Goal: Information Seeking & Learning: Learn about a topic

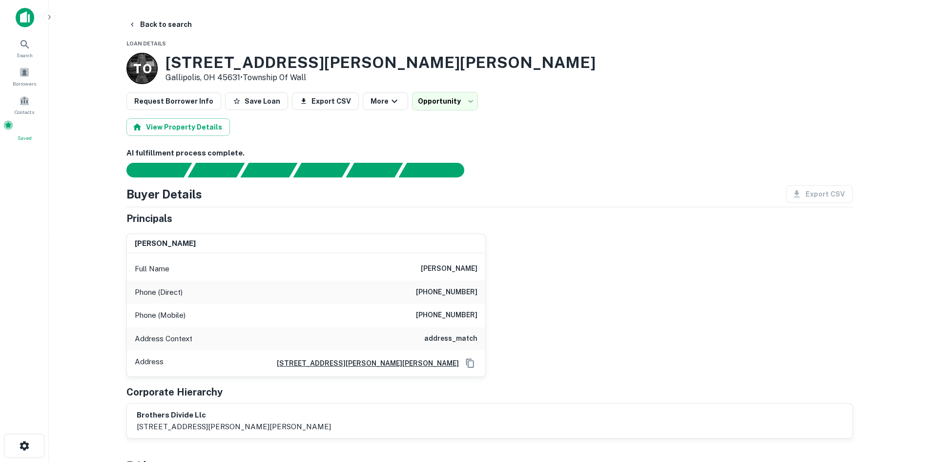
click at [14, 125] on span at bounding box center [8, 125] width 11 height 11
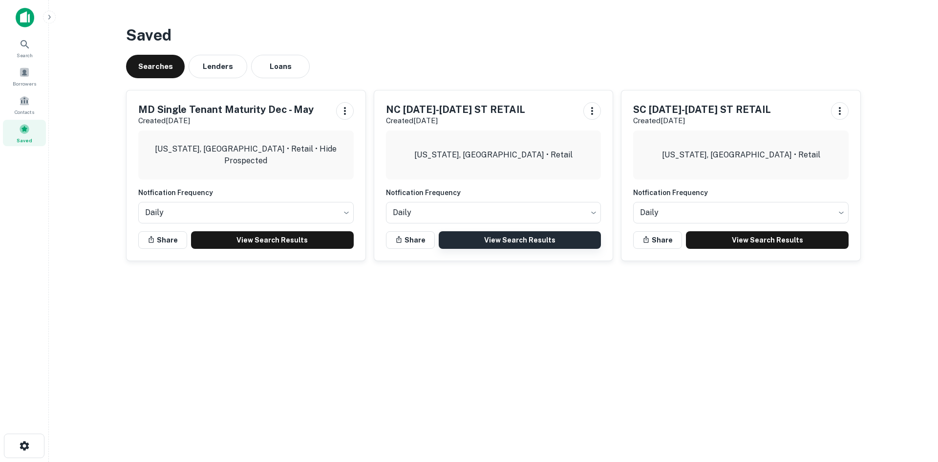
click at [504, 233] on link "View Search Results" at bounding box center [520, 240] width 163 height 18
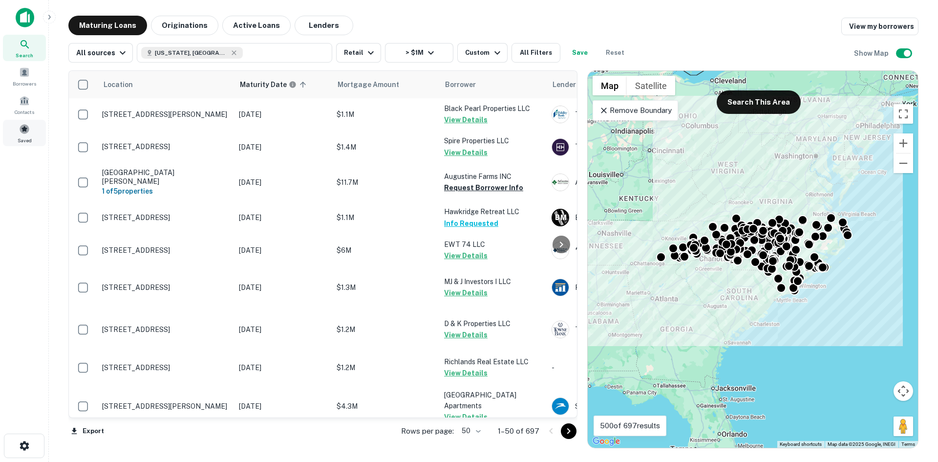
click at [26, 127] on span at bounding box center [24, 129] width 11 height 11
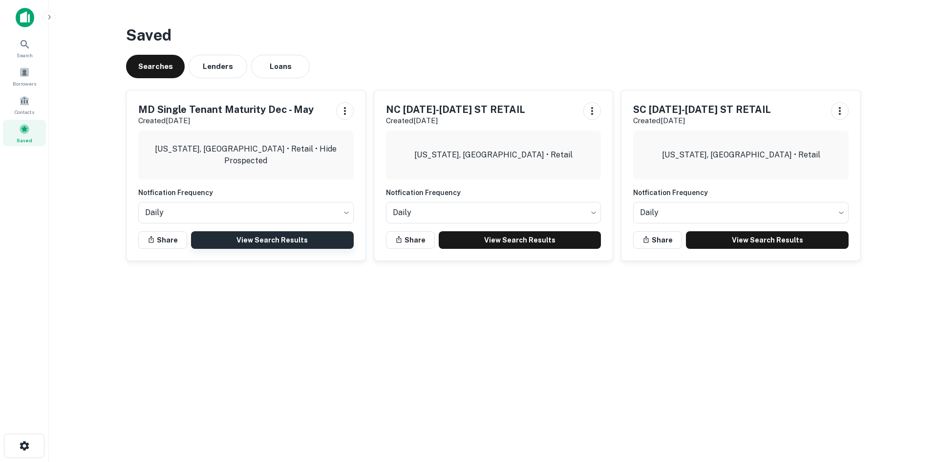
click at [277, 232] on link "View Search Results" at bounding box center [272, 240] width 163 height 18
drag, startPoint x: 19, startPoint y: 50, endPoint x: 34, endPoint y: 59, distance: 17.9
click at [19, 50] on div "Search" at bounding box center [24, 48] width 43 height 26
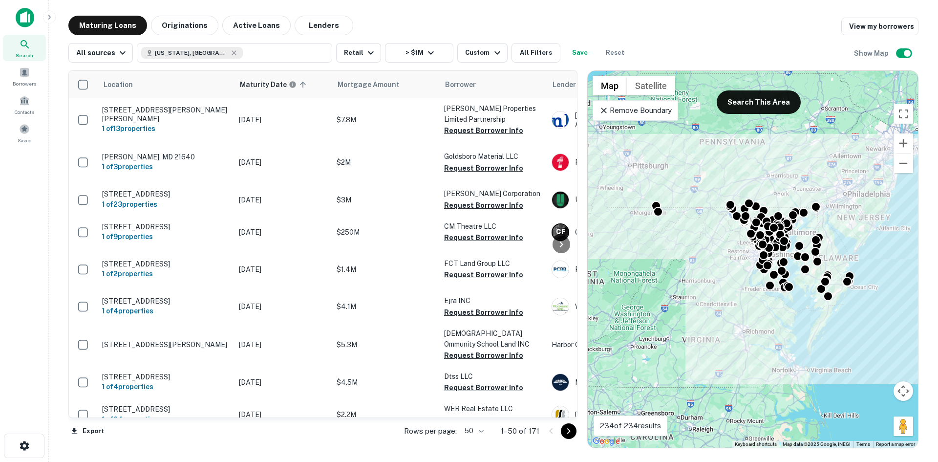
click at [611, 114] on p "Remove Boundary" at bounding box center [635, 111] width 73 height 12
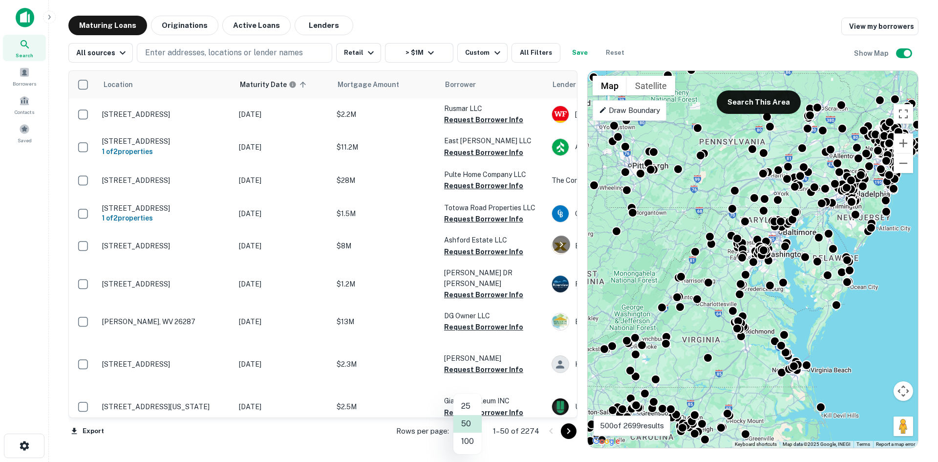
click at [461, 432] on body "Search Borrowers Contacts Saved Maturing Loans Originations Active Loans Lender…" at bounding box center [469, 231] width 938 height 462
click at [466, 438] on li "100" at bounding box center [467, 441] width 28 height 18
type input "***"
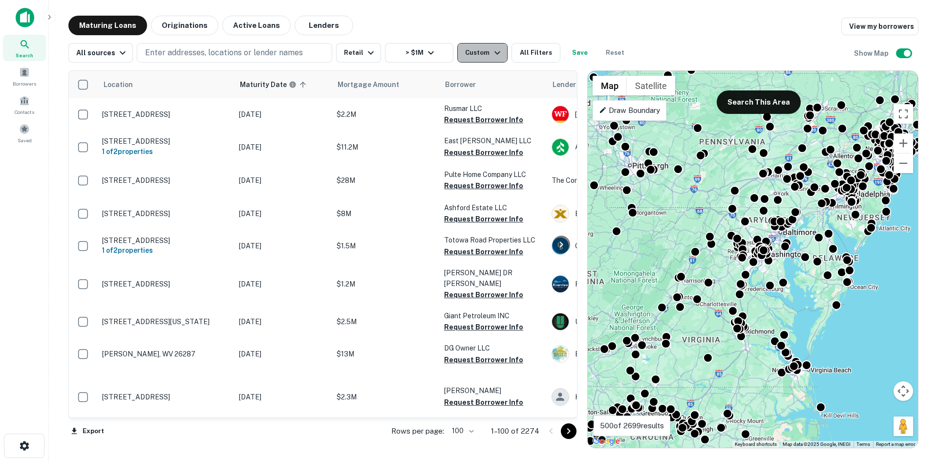
click at [498, 54] on icon "button" at bounding box center [497, 53] width 12 height 12
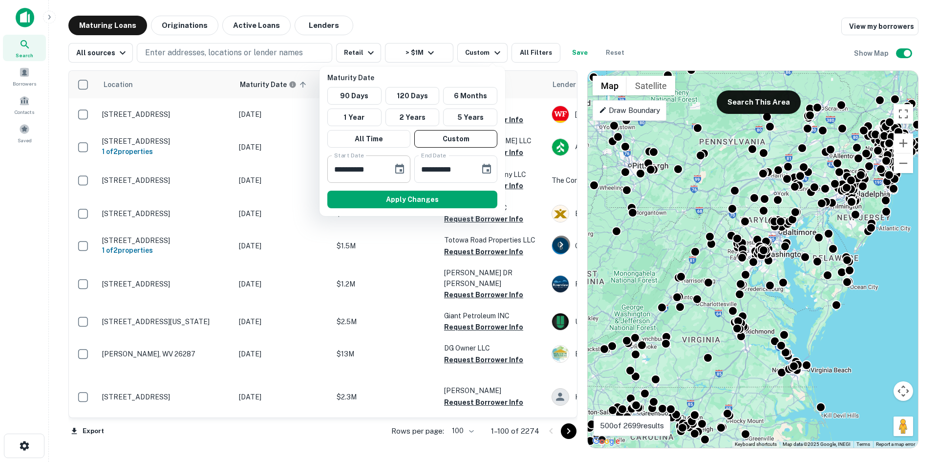
click at [401, 163] on button "Choose date, selected date is Nov 30, 2025" at bounding box center [400, 169] width 20 height 20
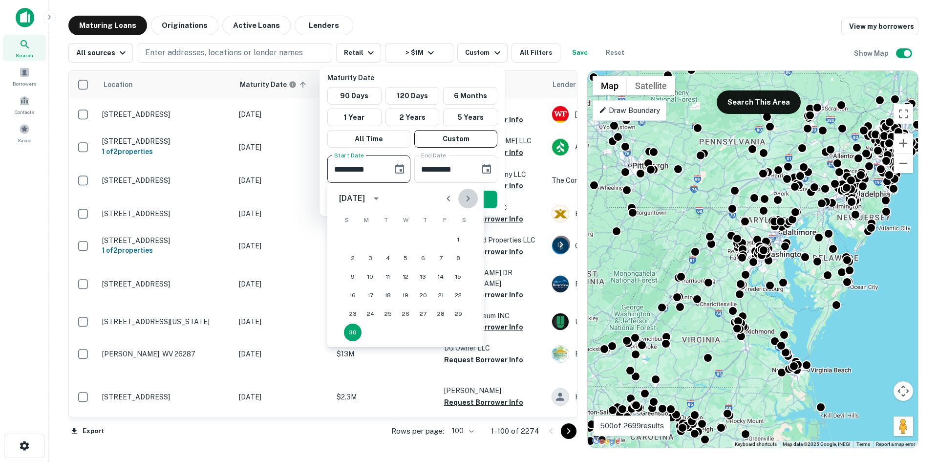
click at [462, 201] on icon "Next month" at bounding box center [468, 198] width 12 height 12
click at [402, 308] on button "31" at bounding box center [406, 314] width 18 height 18
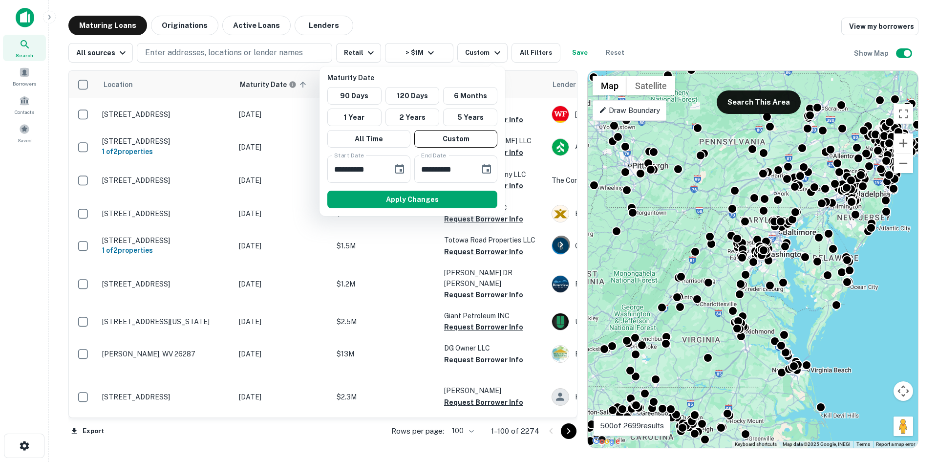
type input "**********"
click at [416, 204] on button "Apply Changes" at bounding box center [412, 199] width 170 height 18
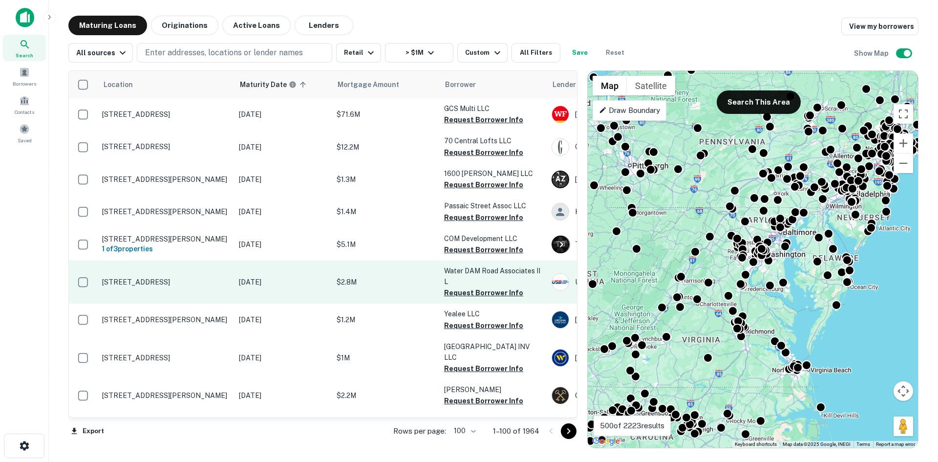
click at [162, 286] on p "784 Waterdam Rd Canonsburg, PA 15317" at bounding box center [165, 281] width 127 height 9
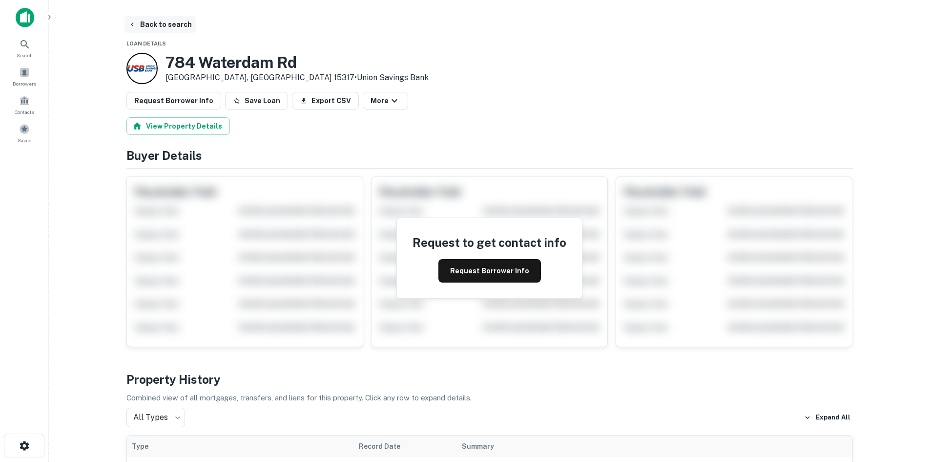
click at [162, 29] on button "Back to search" at bounding box center [160, 25] width 71 height 18
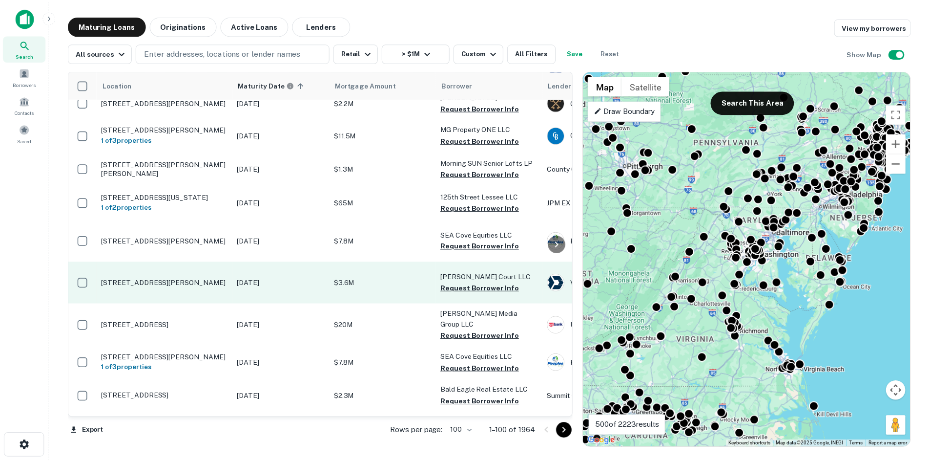
scroll to position [342, 0]
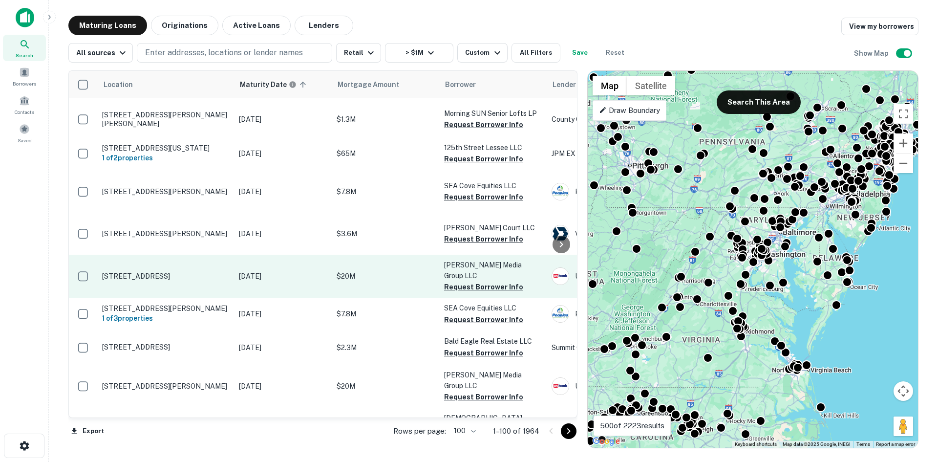
click at [156, 297] on td "100 Volunteer Way Waretown, NJ 08758" at bounding box center [165, 275] width 137 height 43
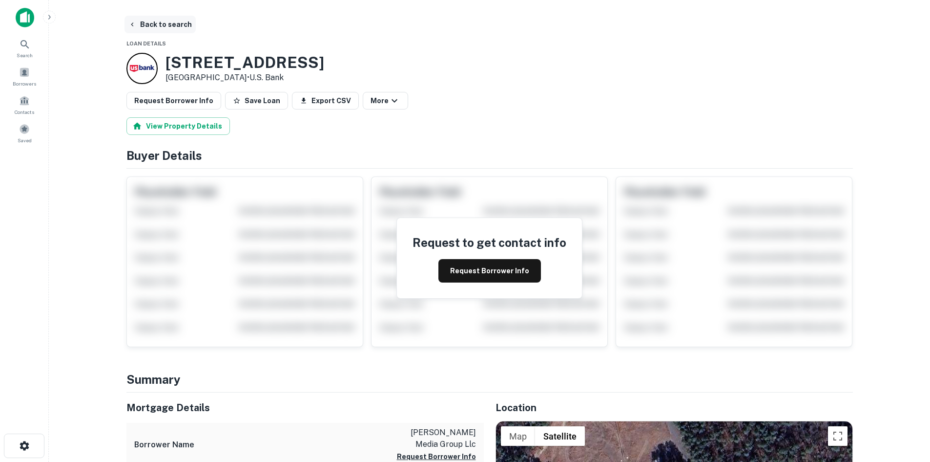
click at [162, 32] on button "Back to search" at bounding box center [160, 25] width 71 height 18
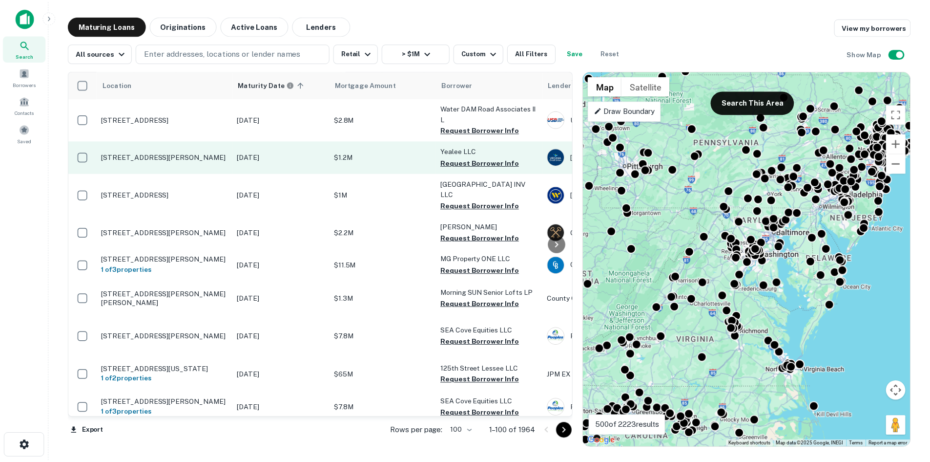
scroll to position [195, 0]
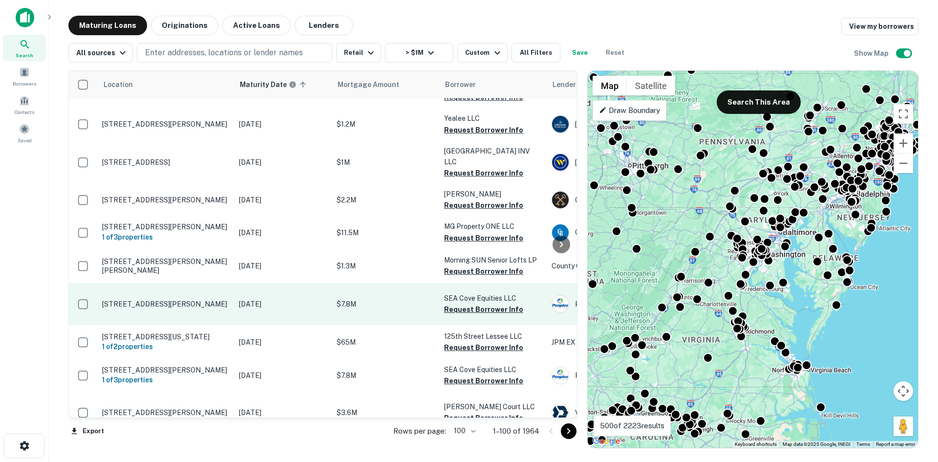
click at [207, 325] on td "210 Glen Cove Ave Glen Cove, NY 11542" at bounding box center [165, 304] width 137 height 42
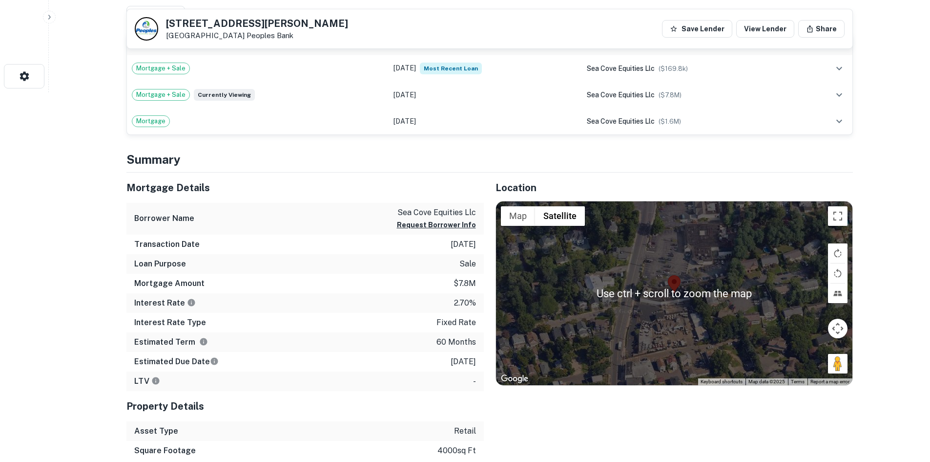
scroll to position [391, 0]
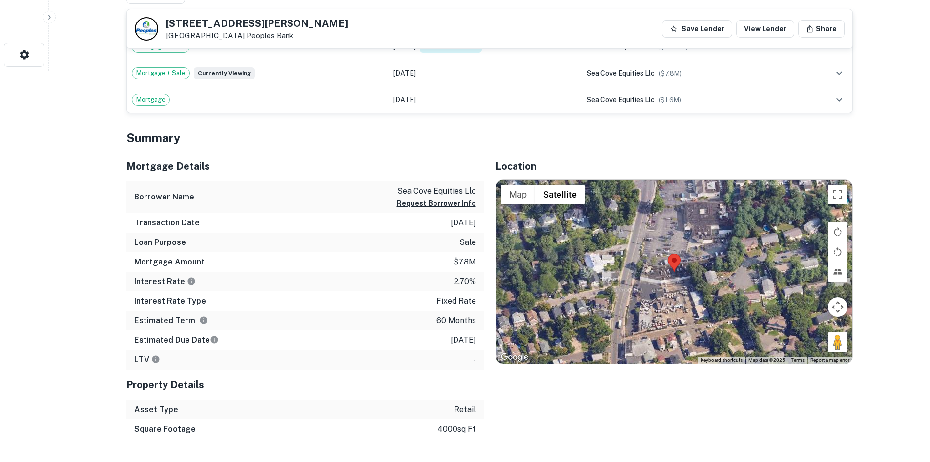
drag, startPoint x: 830, startPoint y: 341, endPoint x: 707, endPoint y: 276, distance: 139.8
click at [707, 276] on div "Use ctrl + scroll to zoom the map Map Terrain Satellite Labels Keyboard shortcu…" at bounding box center [674, 272] width 357 height 184
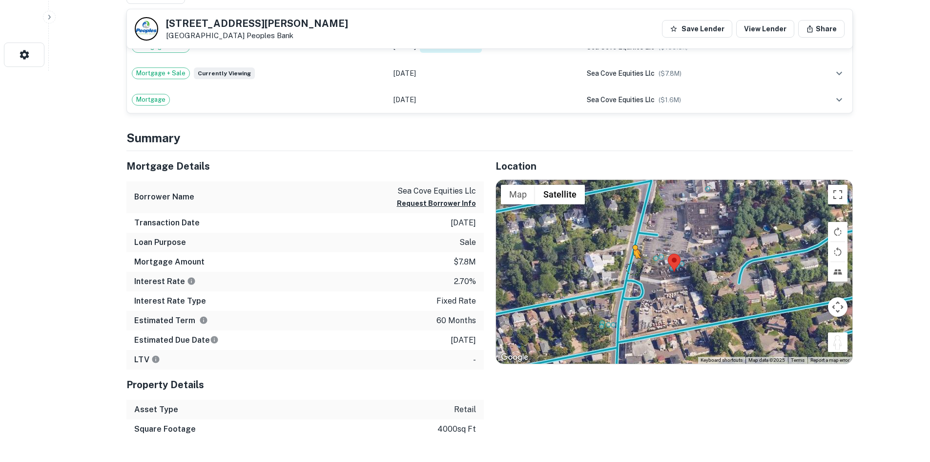
drag, startPoint x: 834, startPoint y: 338, endPoint x: 631, endPoint y: 268, distance: 214.7
click at [631, 268] on div "To activate drag with keyboard, press Alt + Enter. Once in keyboard drag state,…" at bounding box center [674, 272] width 357 height 184
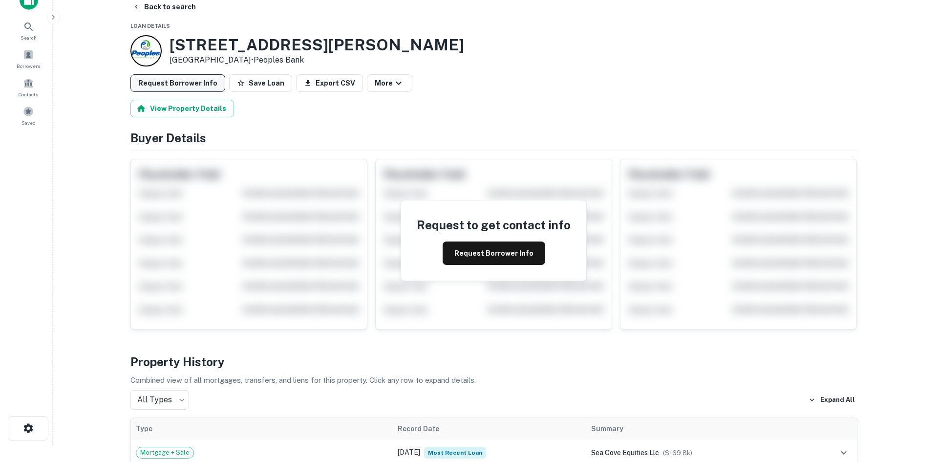
scroll to position [0, 0]
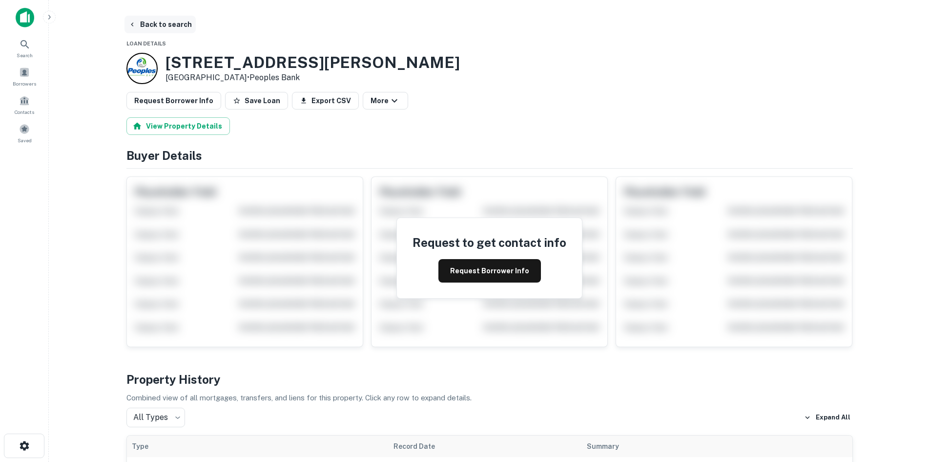
click at [183, 26] on button "Back to search" at bounding box center [160, 25] width 71 height 18
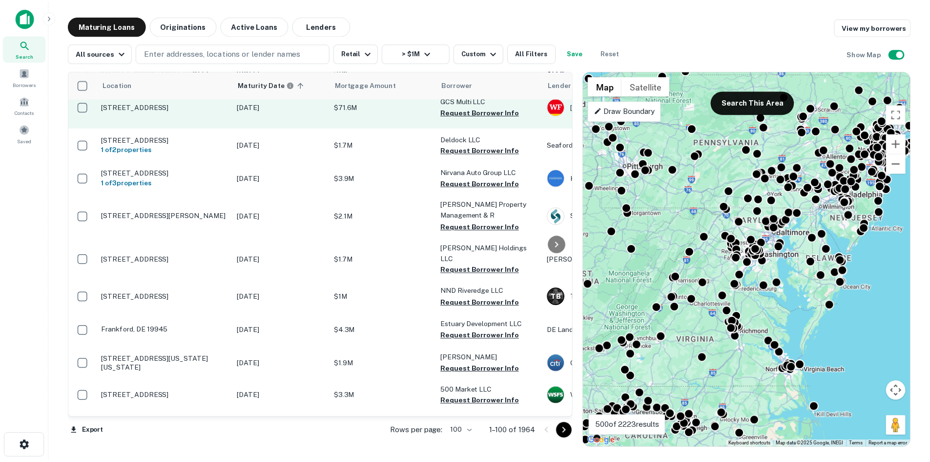
scroll to position [781, 0]
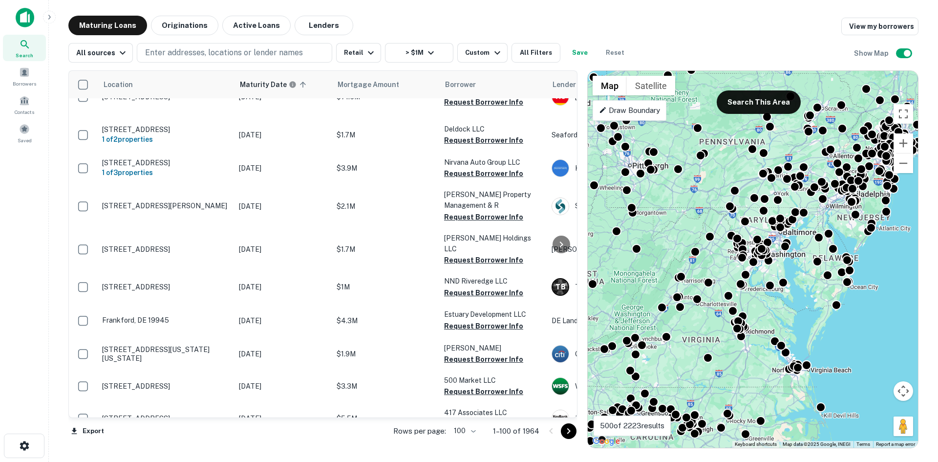
click at [197, 76] on td "1131 5th St Nw Washington, DC 20001" at bounding box center [165, 59] width 137 height 32
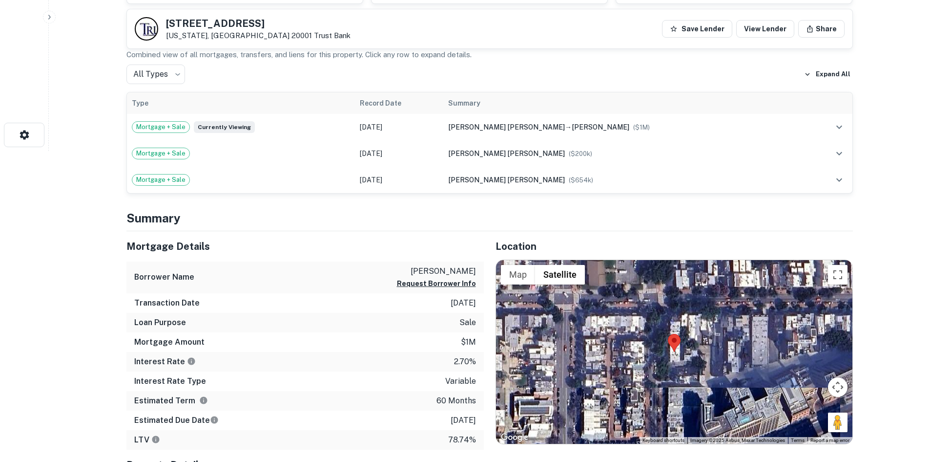
scroll to position [440, 0]
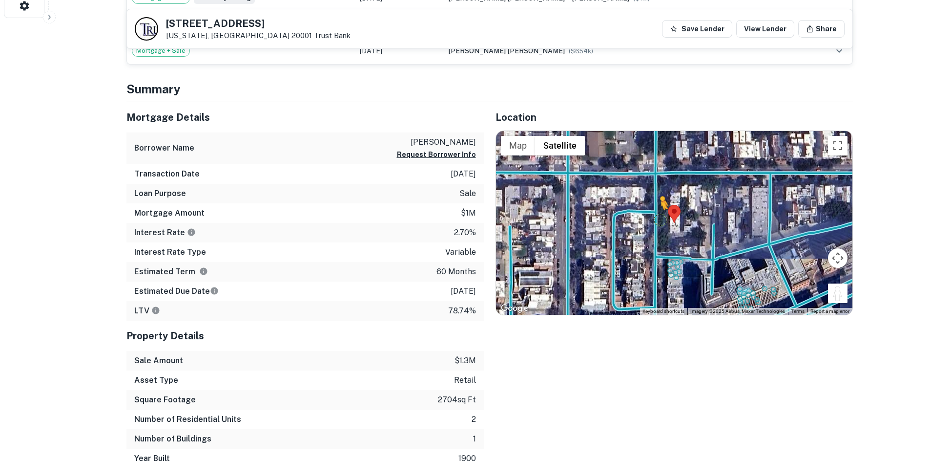
drag, startPoint x: 838, startPoint y: 296, endPoint x: 659, endPoint y: 217, distance: 195.7
click at [659, 217] on div "To activate drag with keyboard, press Alt + Enter. Once in keyboard drag state,…" at bounding box center [674, 223] width 357 height 184
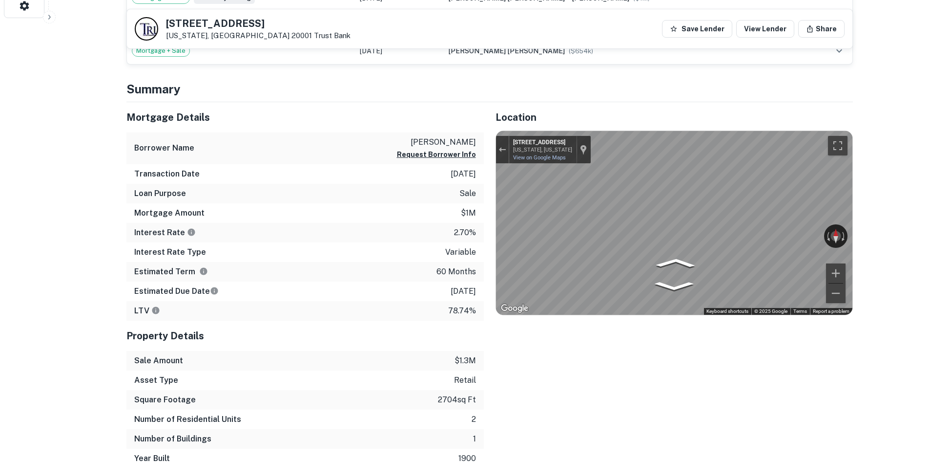
click at [494, 202] on div "Location ← Move left → Move right ↑ Move up ↓ Move down + Zoom in - Zoom out Ho…" at bounding box center [668, 285] width 369 height 366
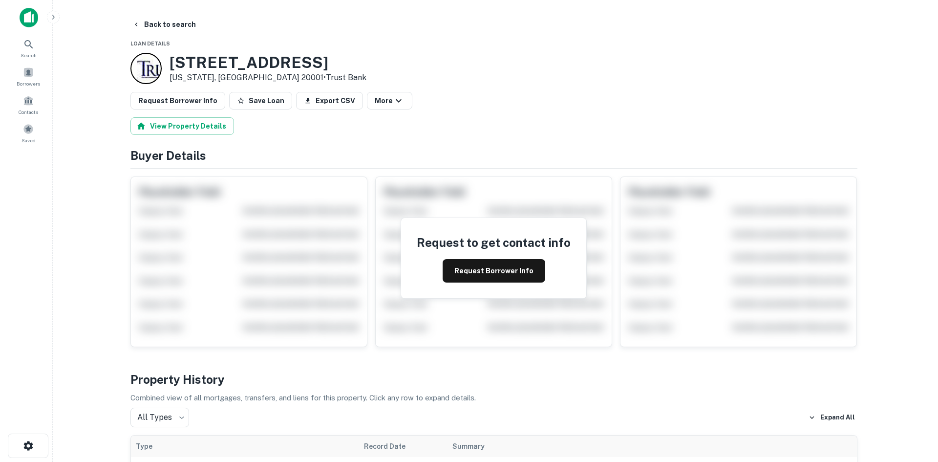
scroll to position [0, 0]
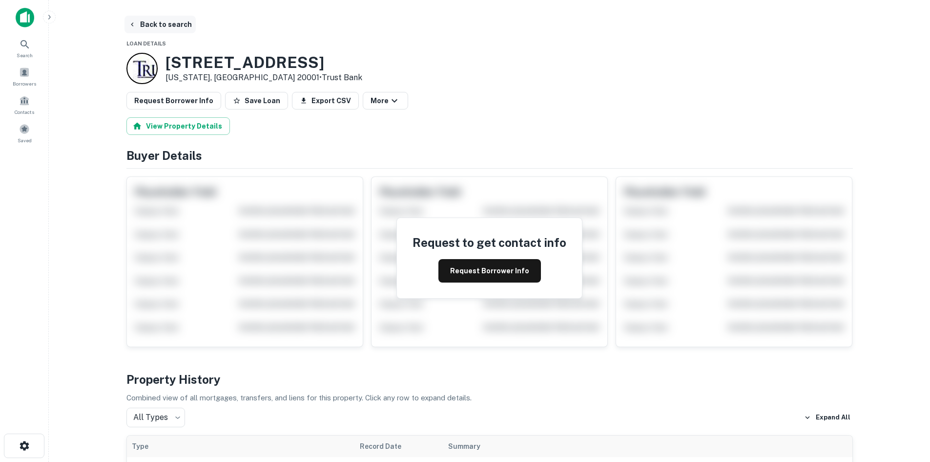
click at [184, 22] on button "Back to search" at bounding box center [160, 25] width 71 height 18
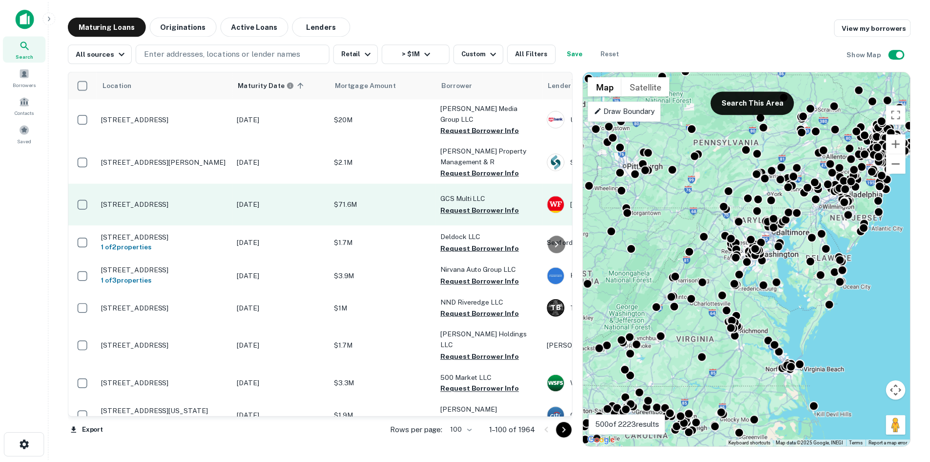
scroll to position [733, 0]
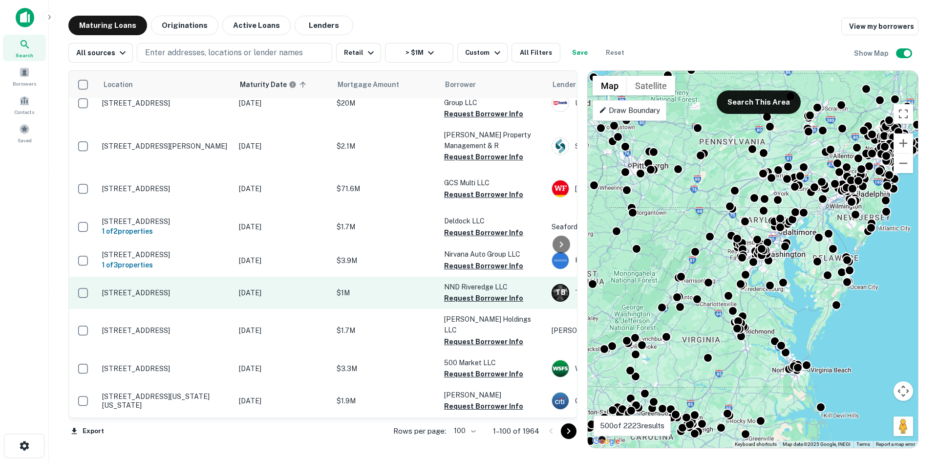
click at [185, 297] on p "117 Kinderkamack Rd River Edge, NJ 07661" at bounding box center [165, 292] width 127 height 9
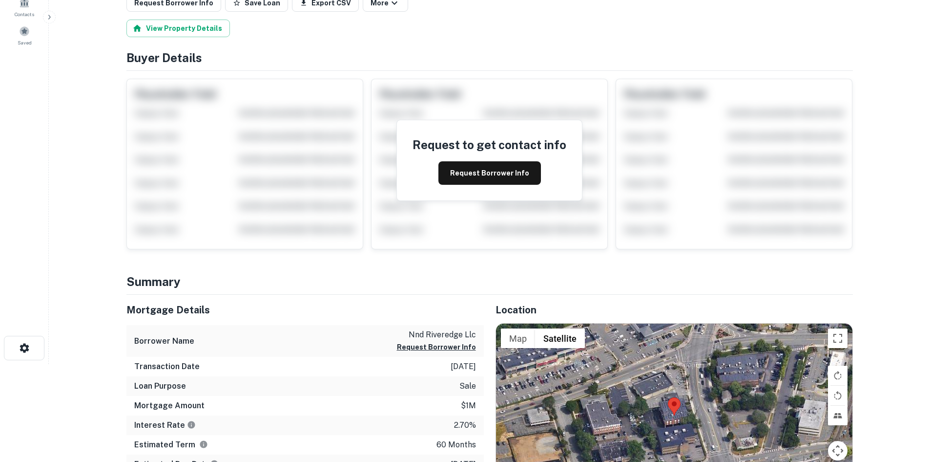
scroll to position [98, 0]
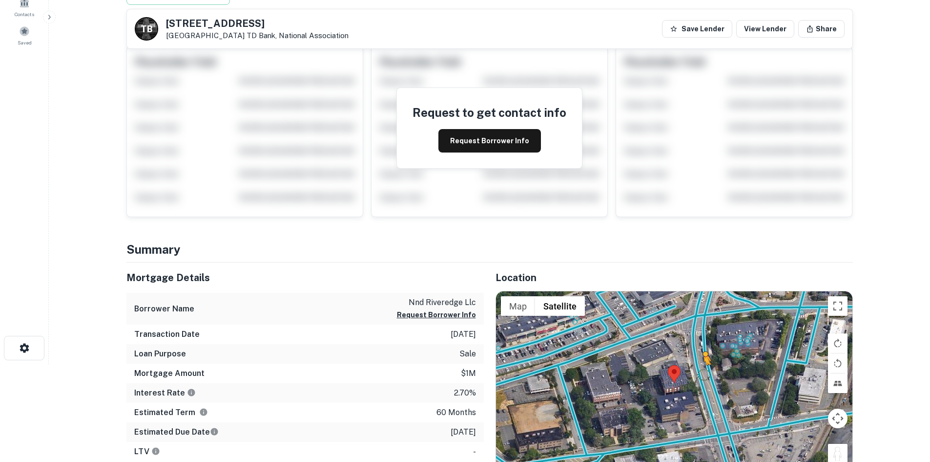
drag, startPoint x: 835, startPoint y: 449, endPoint x: 697, endPoint y: 375, distance: 157.1
click at [697, 375] on div "To activate drag with keyboard, press Alt + Enter. Once in keyboard drag state,…" at bounding box center [674, 383] width 357 height 184
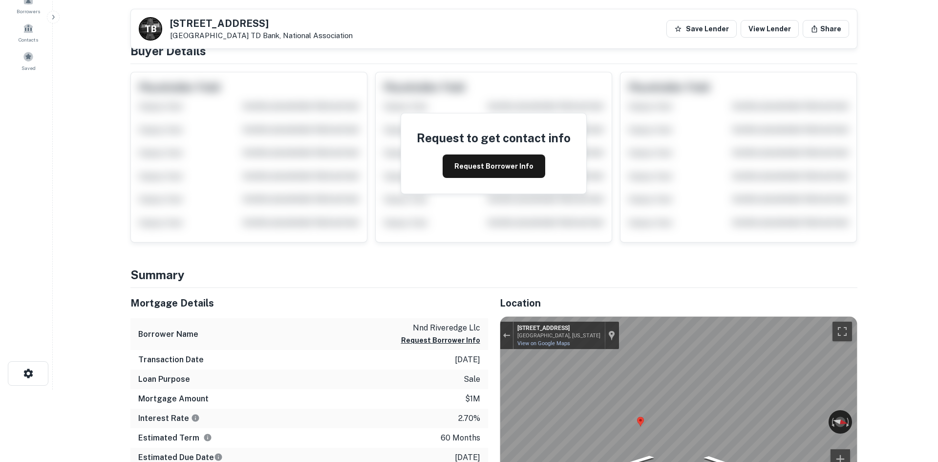
scroll to position [0, 0]
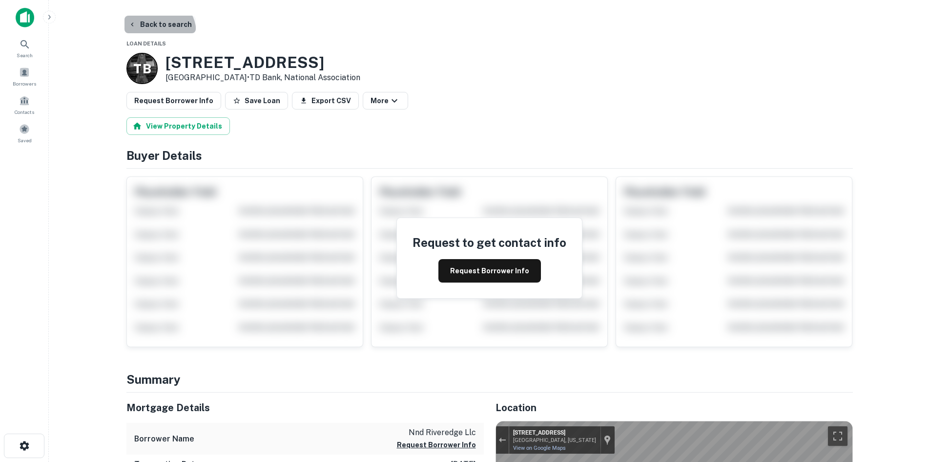
click at [156, 33] on button "Back to search" at bounding box center [160, 25] width 71 height 18
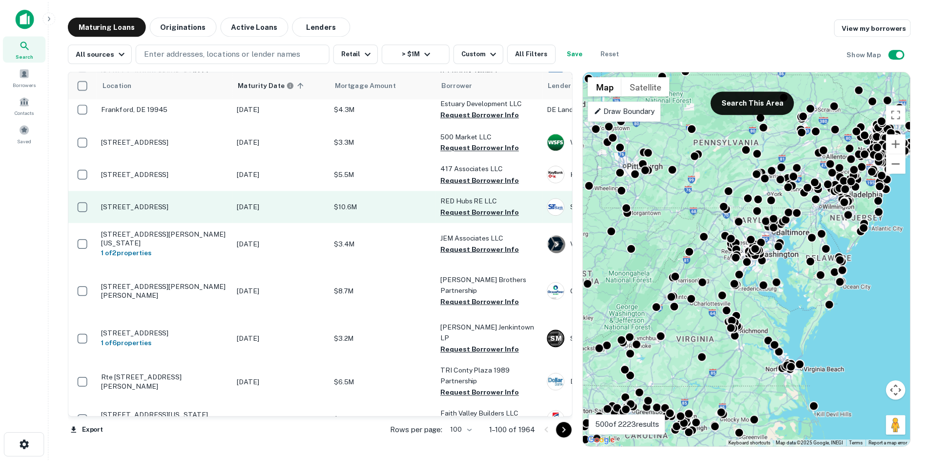
scroll to position [1123, 0]
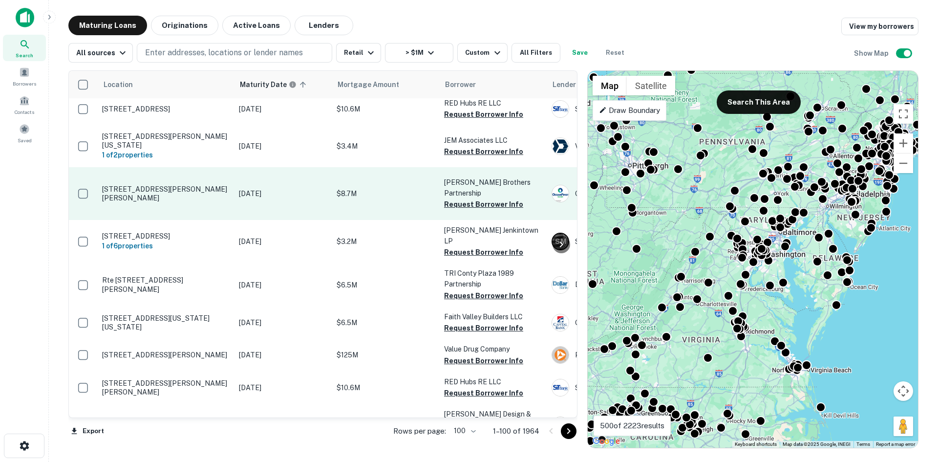
click at [214, 202] on p "1139 Ben Franklin Hwy W Douglassville, PA 19518" at bounding box center [165, 194] width 127 height 18
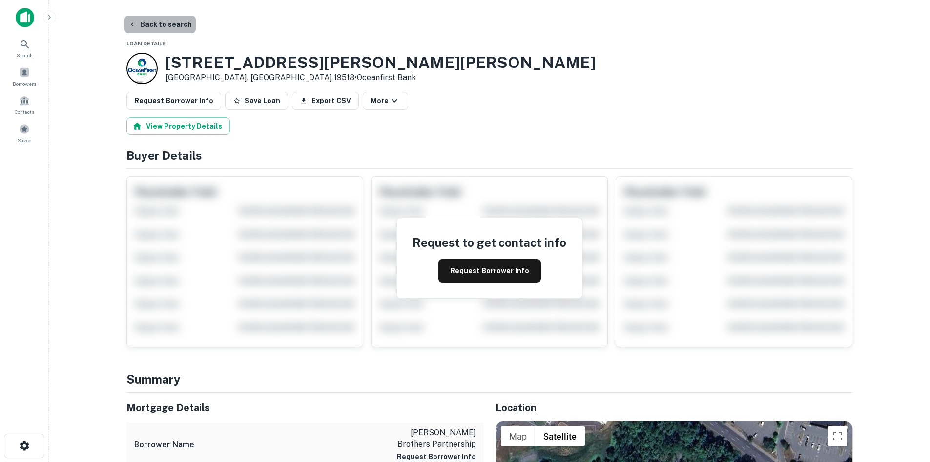
click at [169, 28] on button "Back to search" at bounding box center [160, 25] width 71 height 18
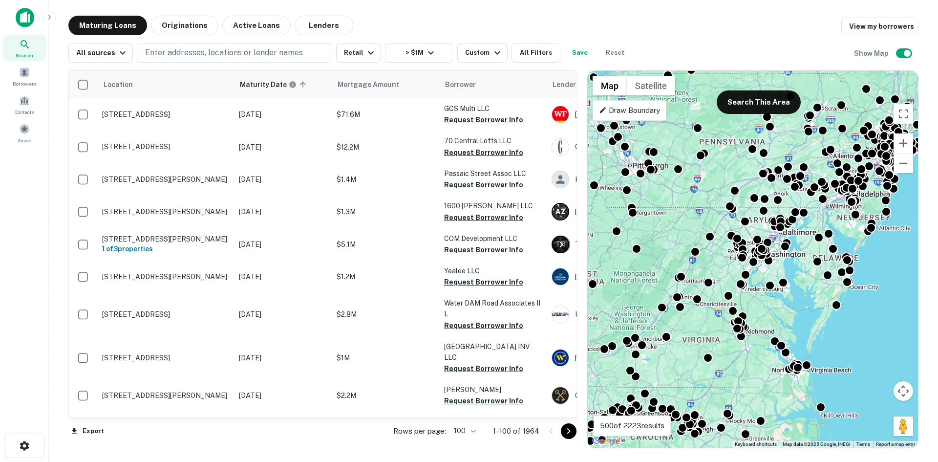
click at [565, 430] on icon "Go to next page" at bounding box center [569, 431] width 12 height 12
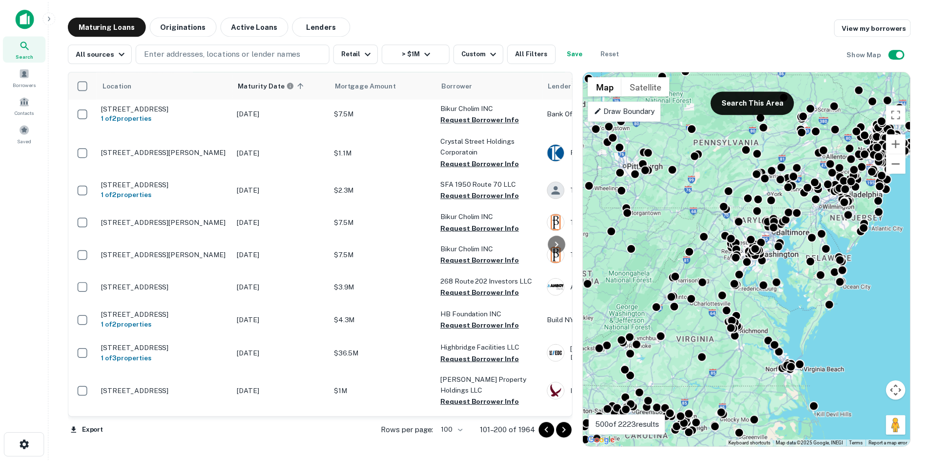
scroll to position [537, 0]
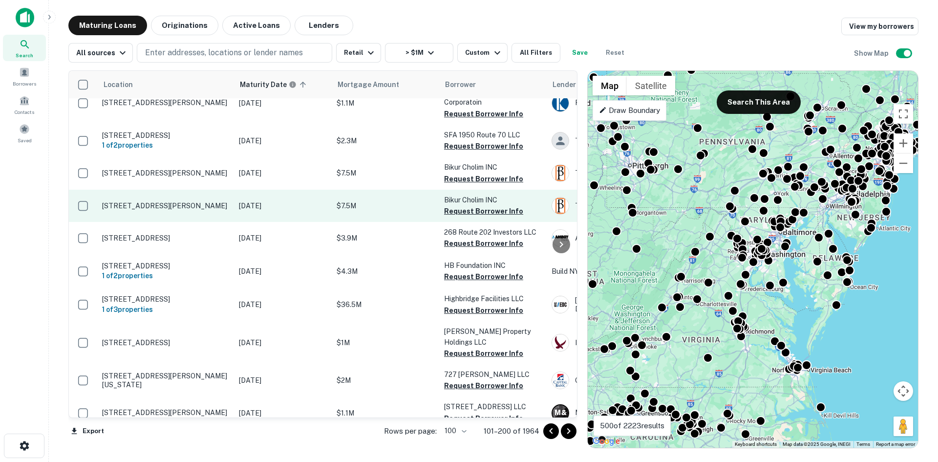
click at [167, 222] on td "6 Medical Park Dr Pomona, NY 10970" at bounding box center [165, 205] width 137 height 32
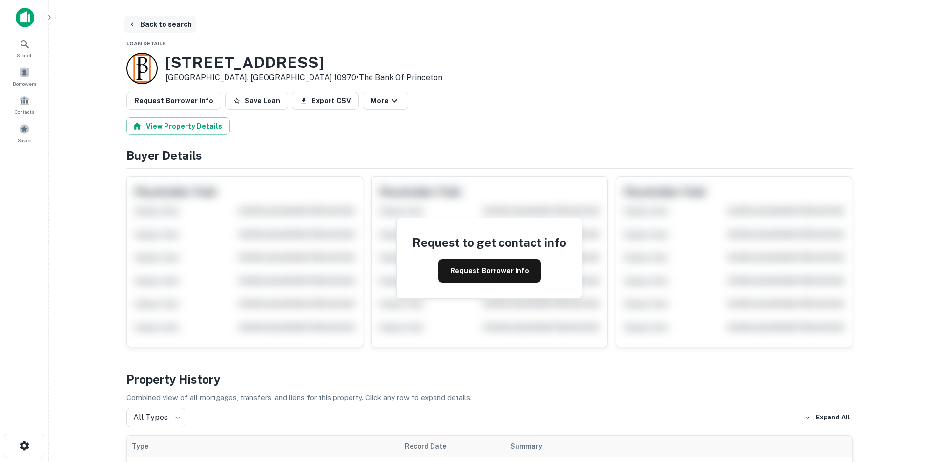
click at [175, 33] on button "Back to search" at bounding box center [160, 25] width 71 height 18
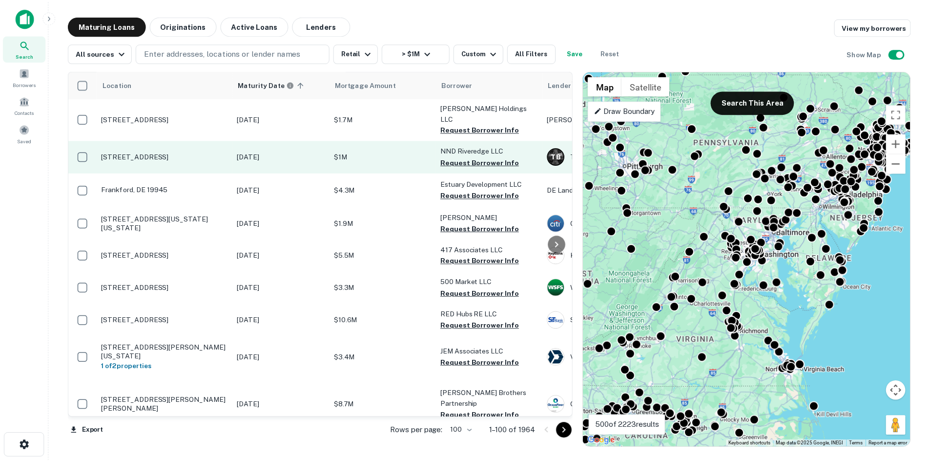
scroll to position [1026, 0]
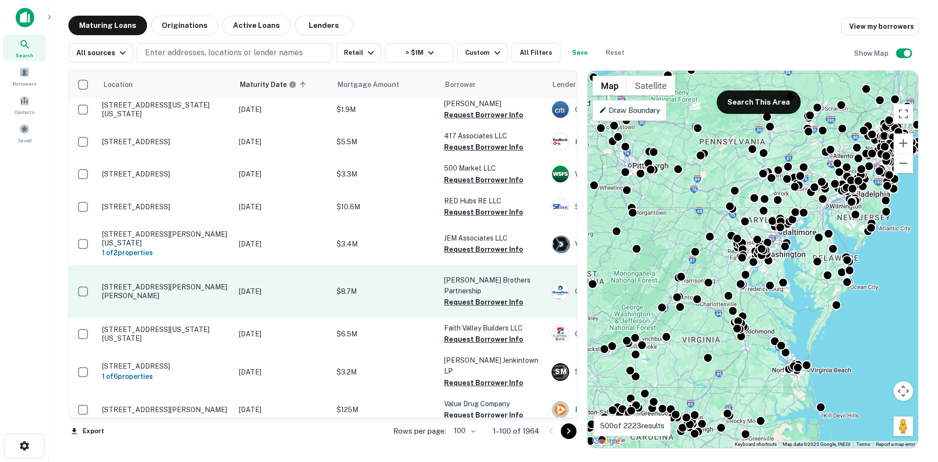
click at [175, 300] on p "1139 Ben Franklin Hwy W Douglassville, PA 19518" at bounding box center [165, 291] width 127 height 18
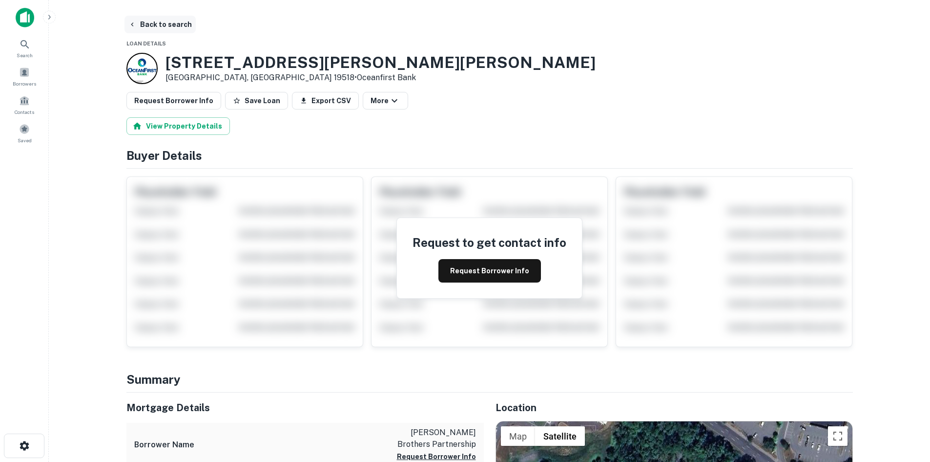
click at [178, 30] on button "Back to search" at bounding box center [160, 25] width 71 height 18
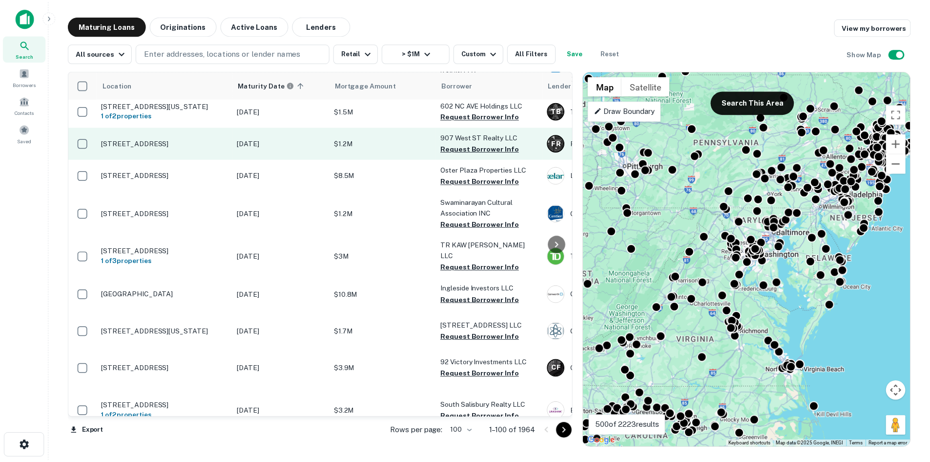
scroll to position [2239, 0]
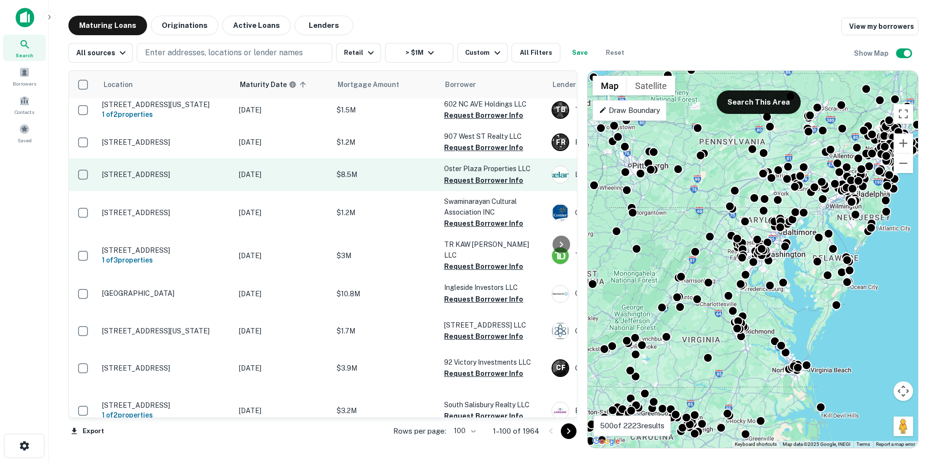
click at [186, 190] on td "101 Plaza Ctr Secaucus, NJ 07094" at bounding box center [165, 174] width 137 height 32
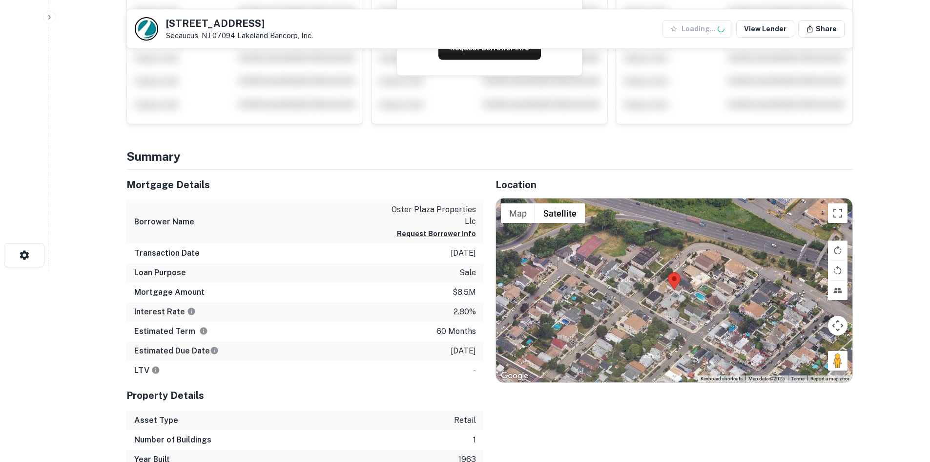
scroll to position [195, 0]
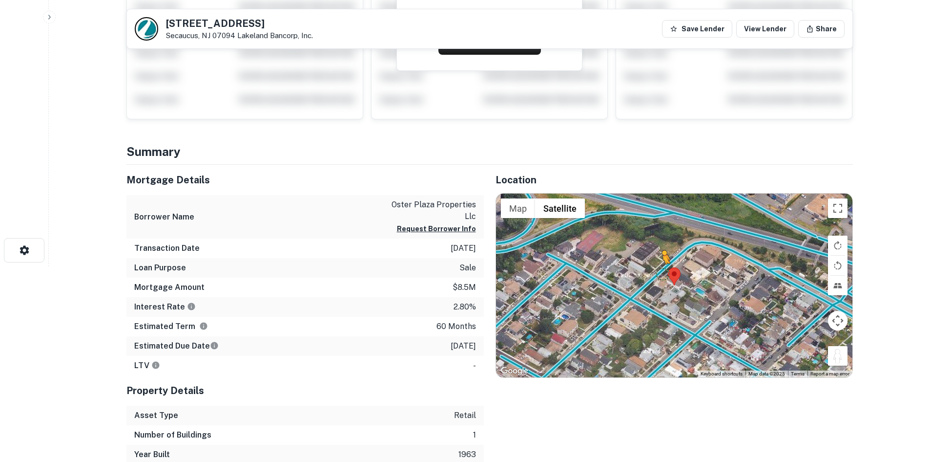
drag, startPoint x: 833, startPoint y: 356, endPoint x: 663, endPoint y: 273, distance: 189.1
click at [663, 273] on div "To activate drag with keyboard, press Alt + Enter. Once in keyboard drag state,…" at bounding box center [674, 285] width 357 height 184
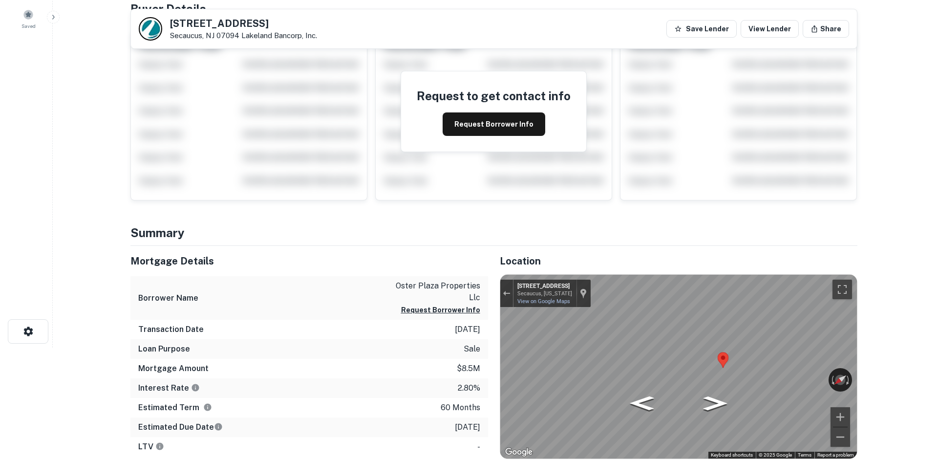
scroll to position [0, 0]
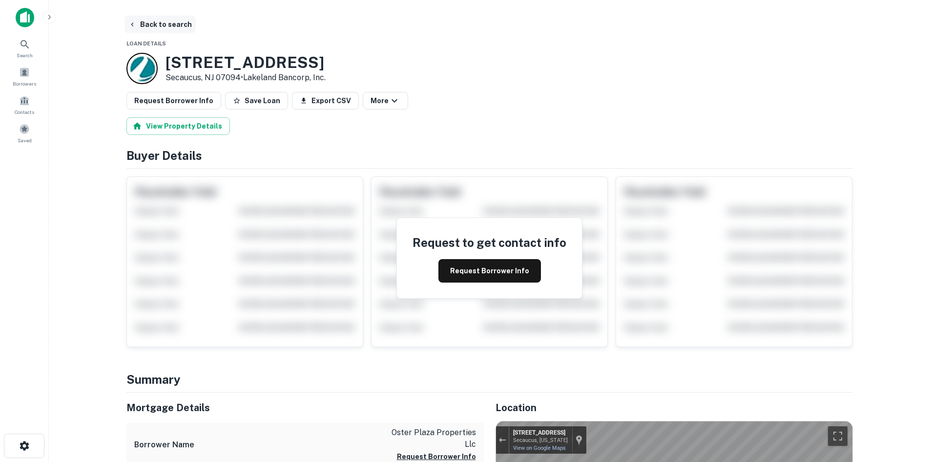
click at [169, 28] on button "Back to search" at bounding box center [160, 25] width 71 height 18
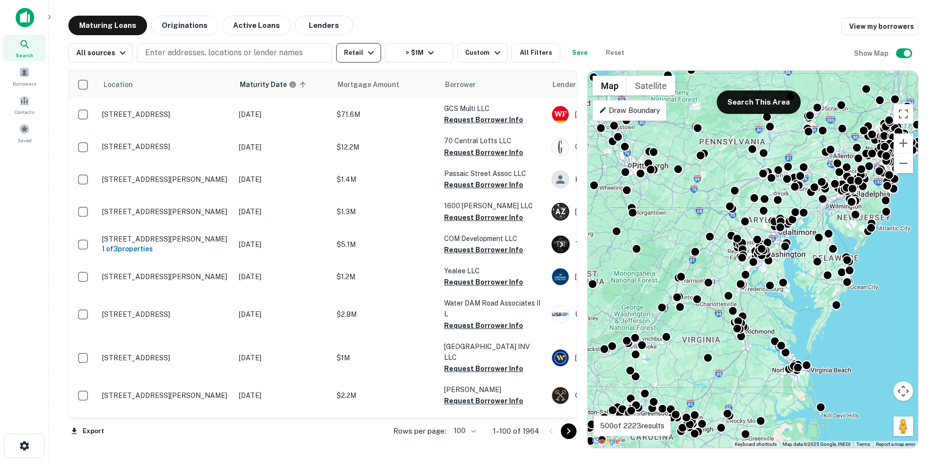
click at [358, 47] on button "Retail" at bounding box center [358, 53] width 45 height 20
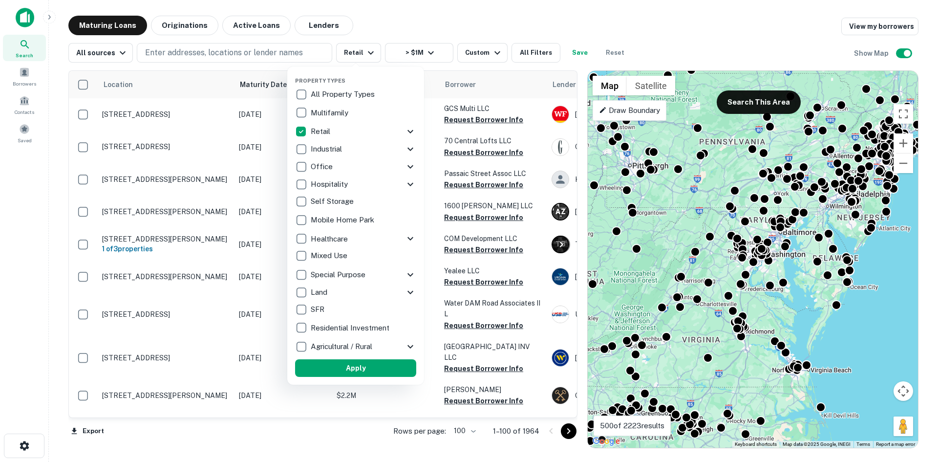
click at [358, 47] on div at bounding box center [469, 231] width 938 height 462
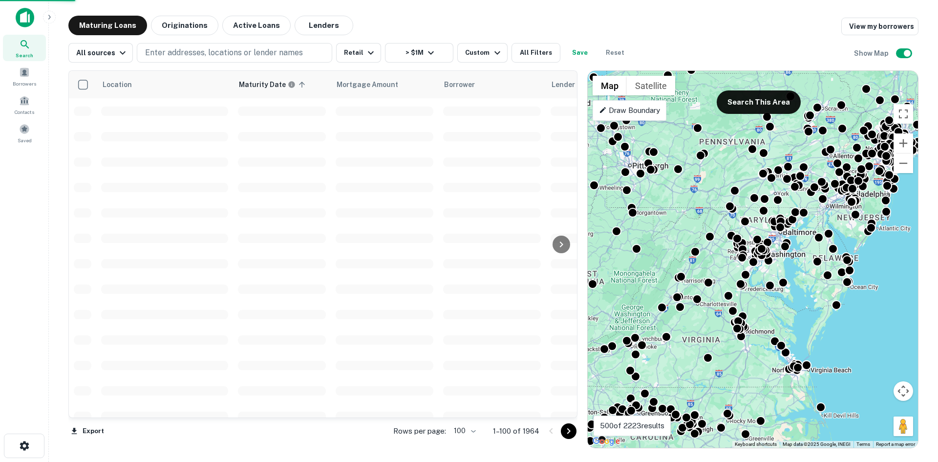
click at [461, 57] on div at bounding box center [469, 231] width 938 height 462
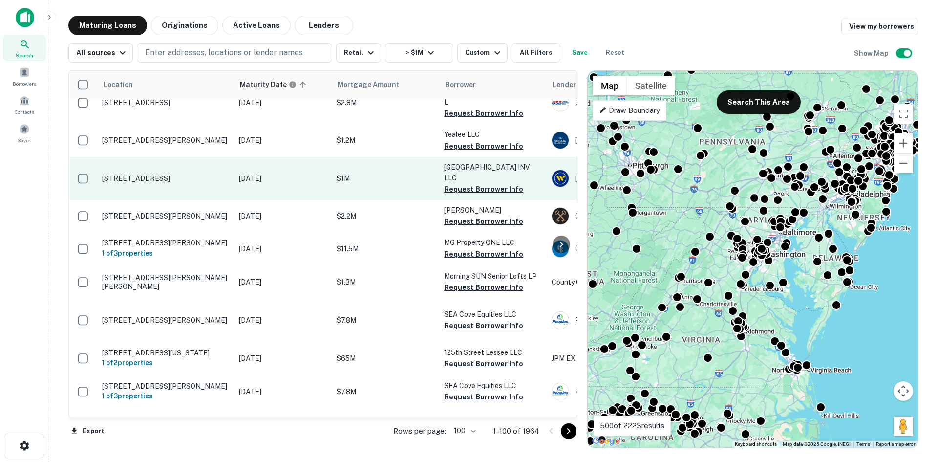
scroll to position [195, 0]
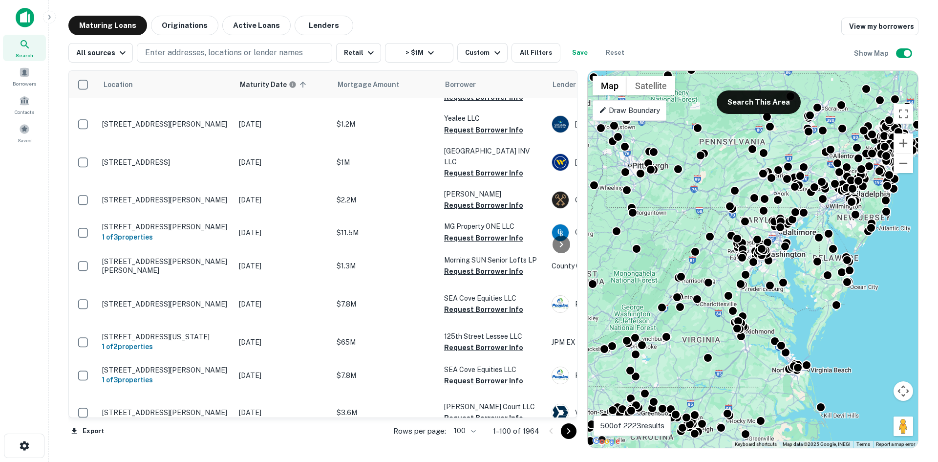
click at [634, 117] on div "Draw Boundary" at bounding box center [629, 110] width 74 height 21
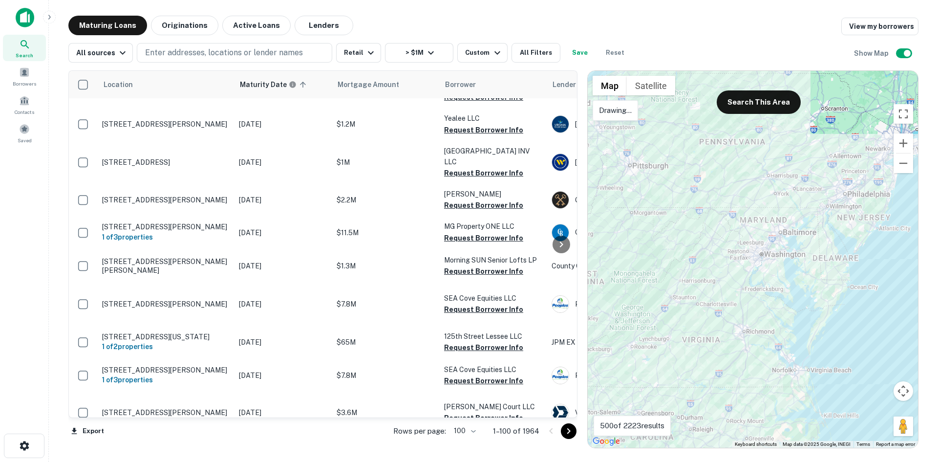
drag, startPoint x: 875, startPoint y: 246, endPoint x: 836, endPoint y: 188, distance: 70.0
click at [836, 188] on div at bounding box center [753, 259] width 330 height 377
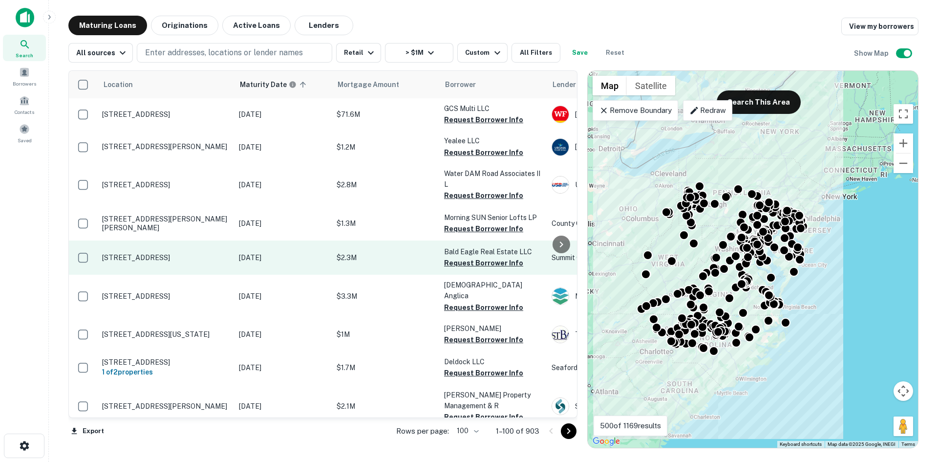
click at [164, 274] on td "629 Cedar Creek Grade Winchester, VA 22601" at bounding box center [165, 257] width 137 height 34
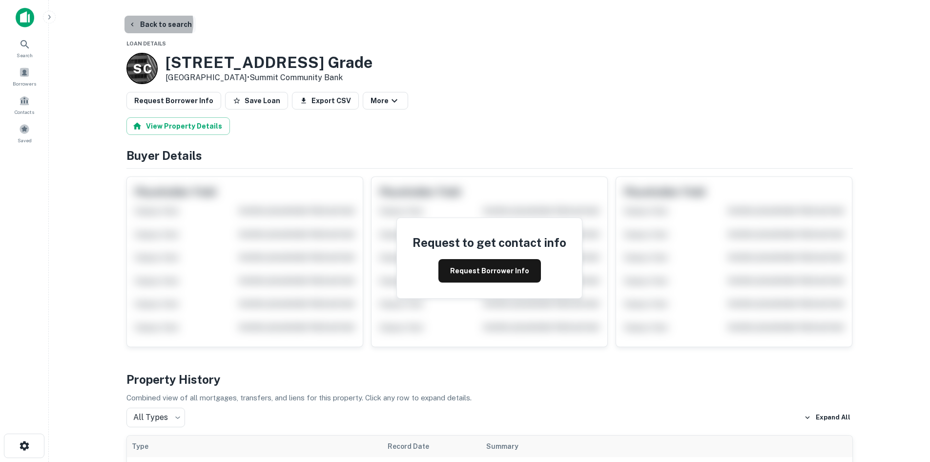
click at [149, 23] on button "Back to search" at bounding box center [160, 25] width 71 height 18
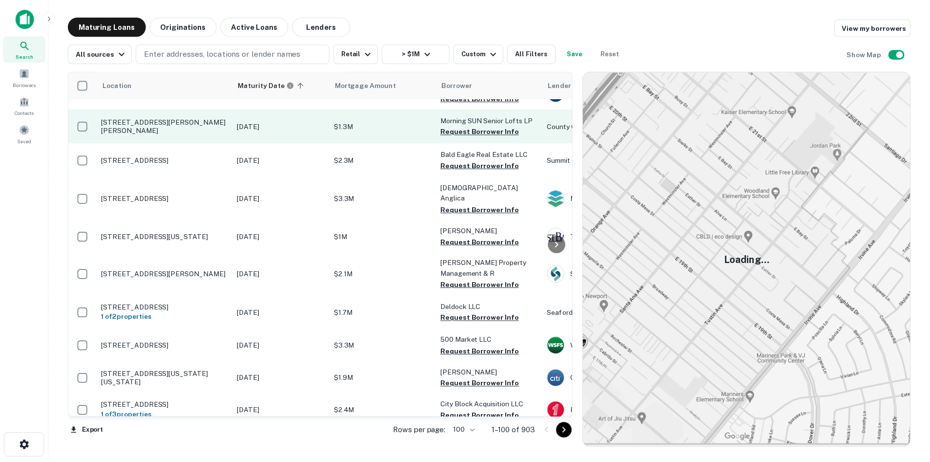
scroll to position [147, 0]
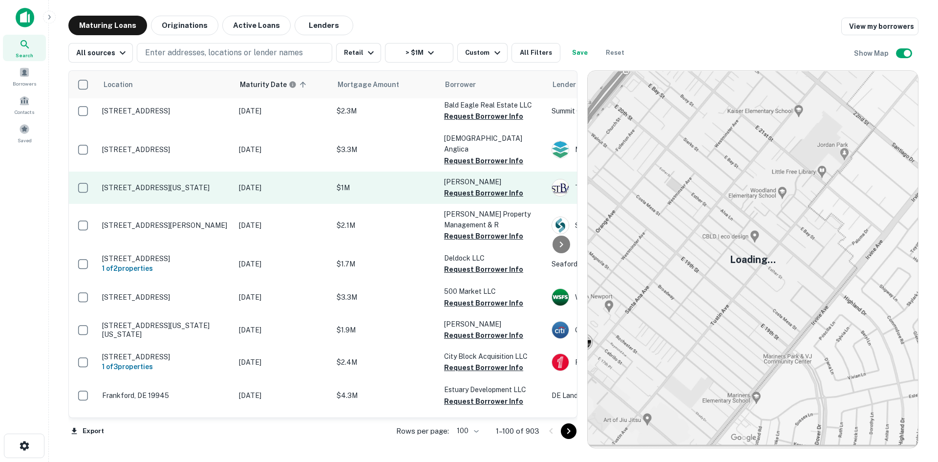
click at [133, 192] on p "1131 5th St Nw Washington, DC 20001" at bounding box center [165, 187] width 127 height 9
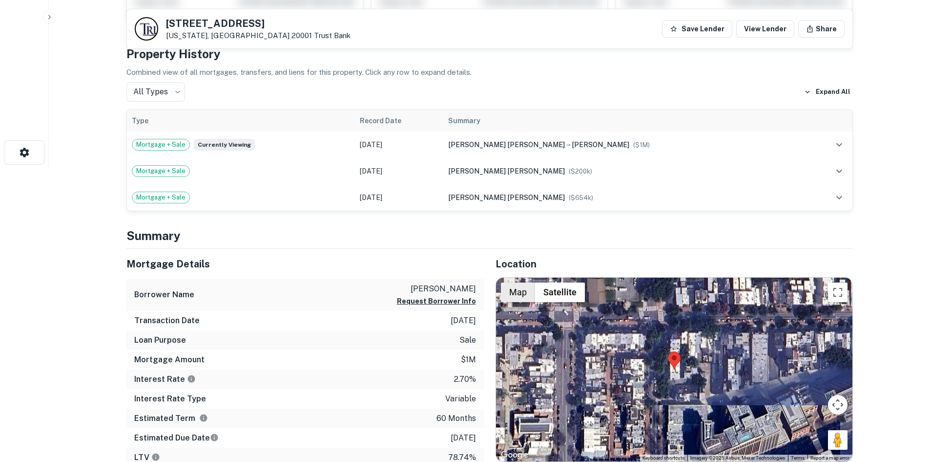
scroll to position [440, 0]
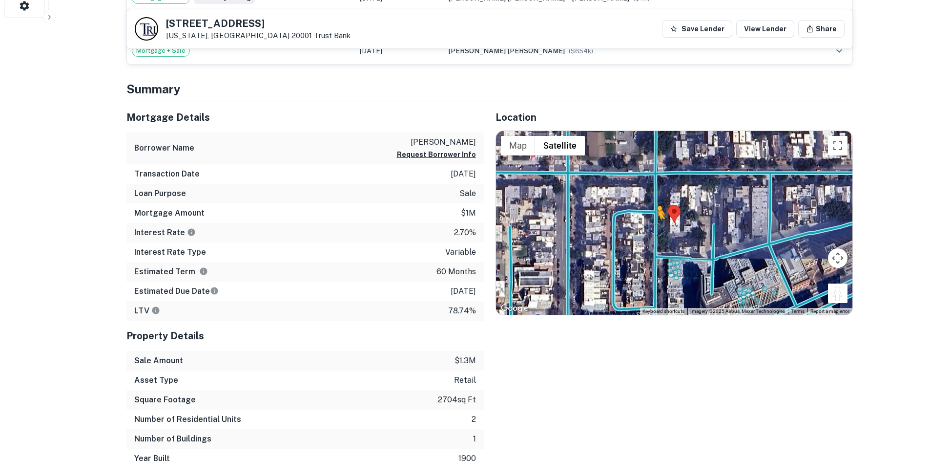
drag, startPoint x: 844, startPoint y: 295, endPoint x: 656, endPoint y: 230, distance: 198.9
click at [656, 230] on div "To activate drag with keyboard, press Alt + Enter. Once in keyboard drag state,…" at bounding box center [674, 223] width 357 height 184
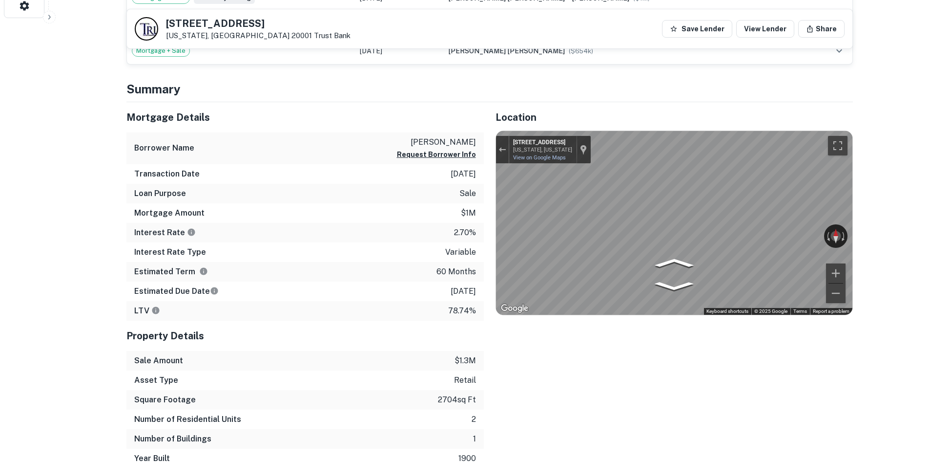
click at [414, 212] on div "Mortgage Details Borrower Name rahnama ali Request Borrower Info Transaction Da…" at bounding box center [484, 285] width 738 height 366
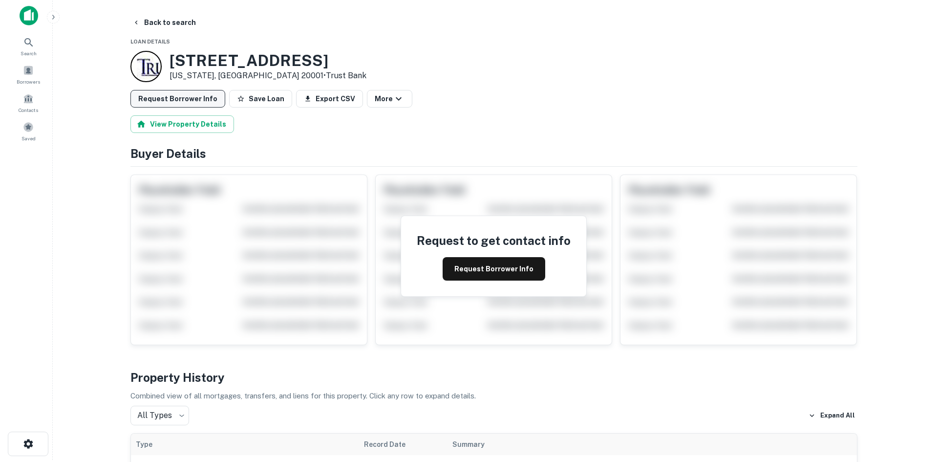
scroll to position [0, 0]
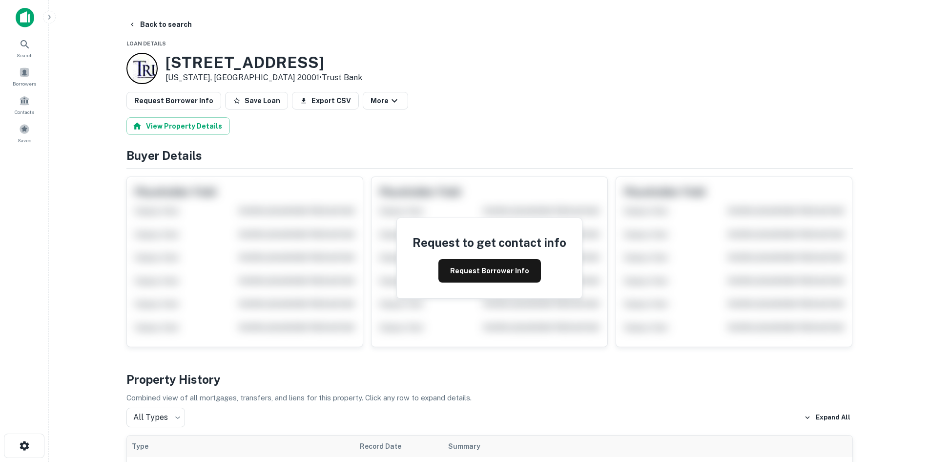
click at [174, 15] on main "Back to search Loan Details 1131 5TH ST NW Washington, DC 20001 • Trust Bank Re…" at bounding box center [490, 231] width 882 height 462
click at [173, 25] on button "Back to search" at bounding box center [160, 25] width 71 height 18
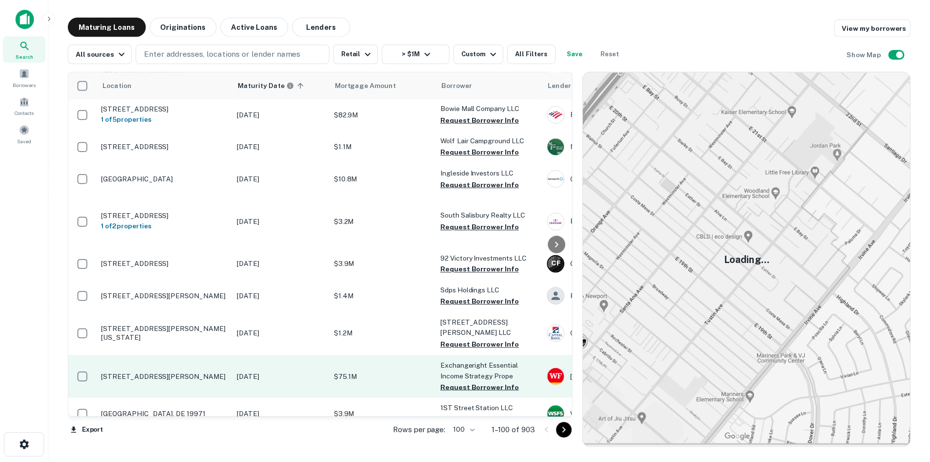
scroll to position [830, 0]
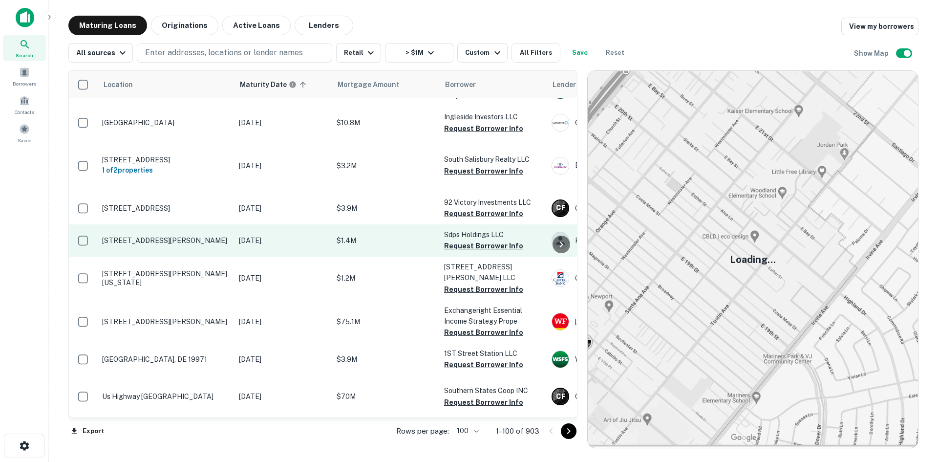
click at [184, 256] on td "313 Bretz Ct Newport, PA 17074" at bounding box center [165, 240] width 137 height 32
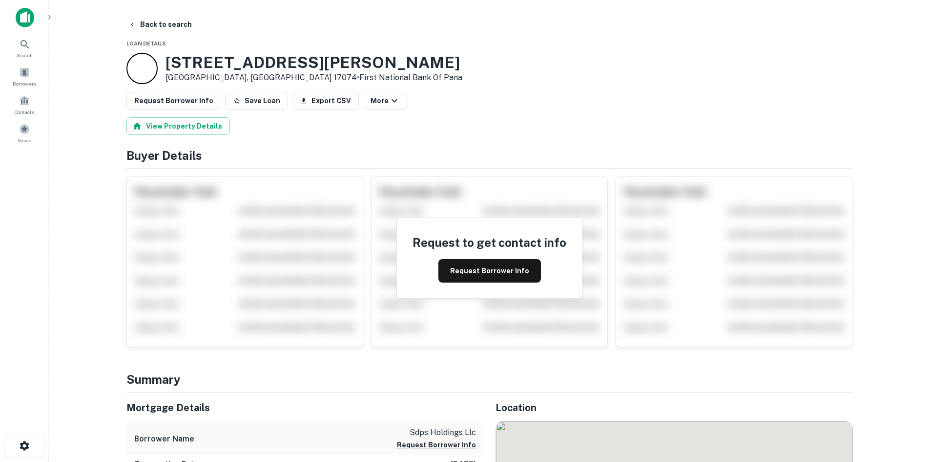
scroll to position [147, 0]
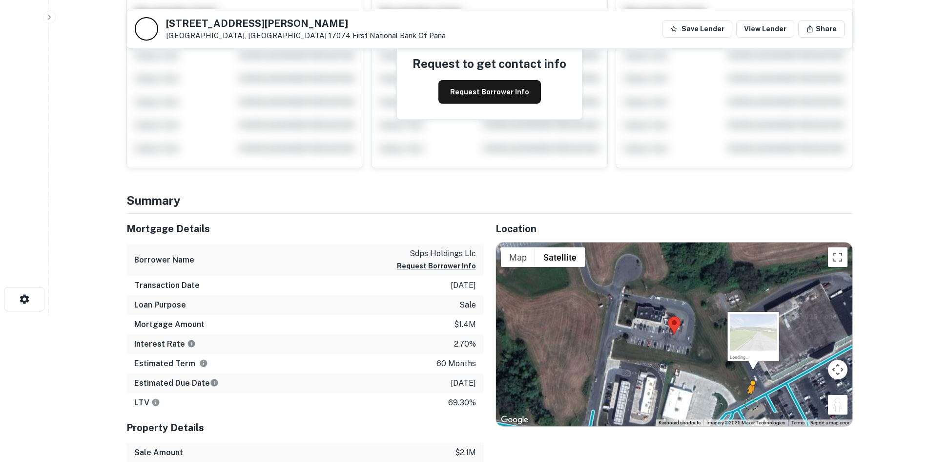
drag, startPoint x: 834, startPoint y: 403, endPoint x: 754, endPoint y: 403, distance: 80.6
click at [754, 403] on div "To activate drag with keyboard, press Alt + Enter. Once in keyboard drag state,…" at bounding box center [674, 334] width 357 height 184
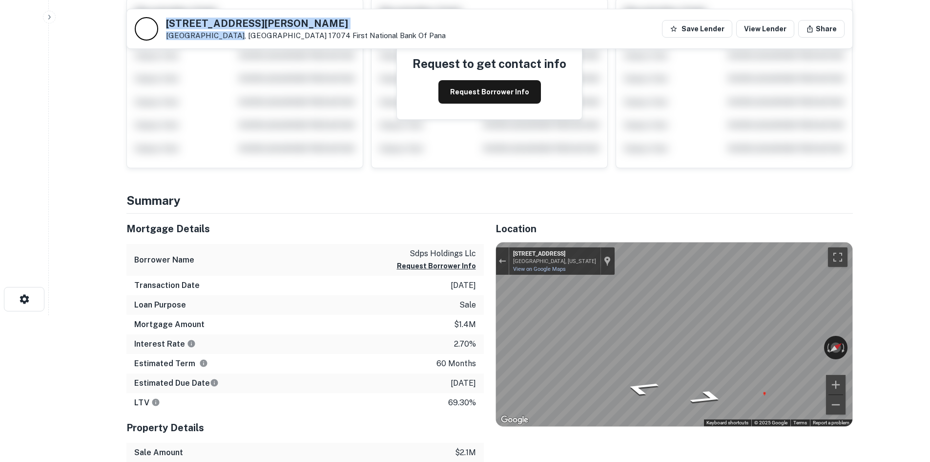
drag, startPoint x: 166, startPoint y: 21, endPoint x: 229, endPoint y: 32, distance: 64.4
click at [229, 32] on div "313 Bretz Ct Newport, PA 17074 First National Bank Of Pana" at bounding box center [306, 29] width 280 height 21
copy div "313 Bretz Ct Newport, PA 17074"
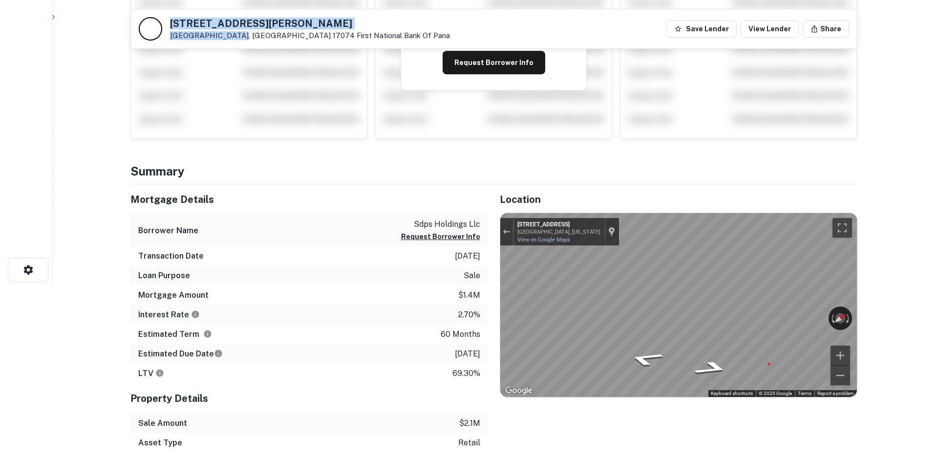
scroll to position [0, 0]
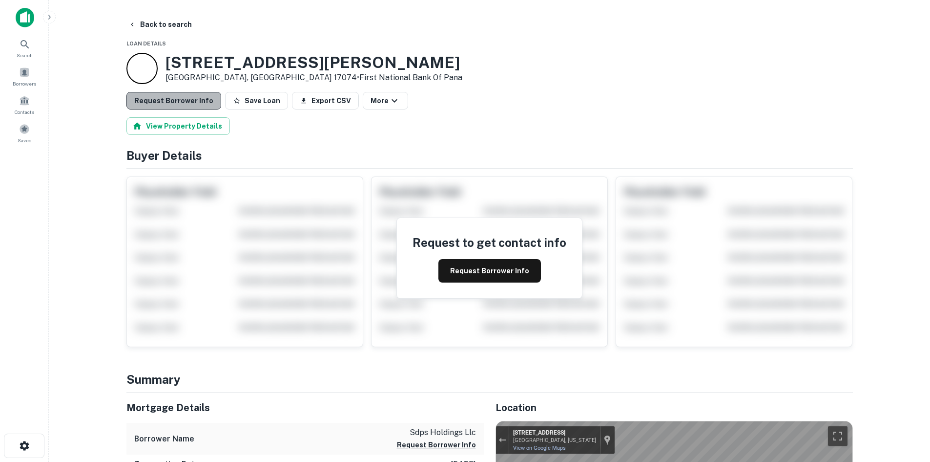
click at [191, 104] on button "Request Borrower Info" at bounding box center [173, 101] width 95 height 18
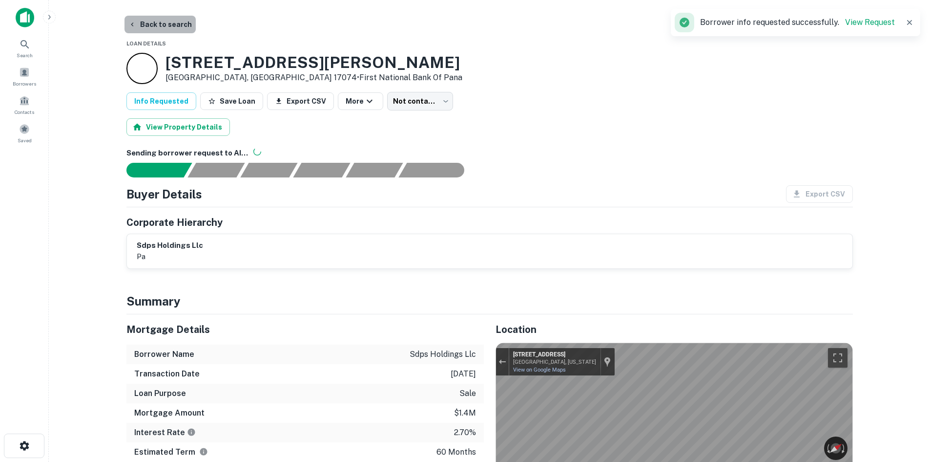
click at [160, 21] on button "Back to search" at bounding box center [160, 25] width 71 height 18
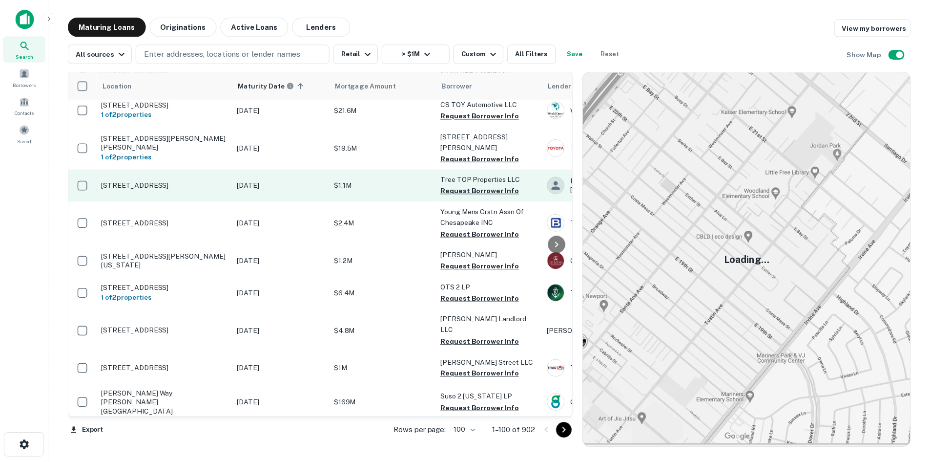
scroll to position [1856, 0]
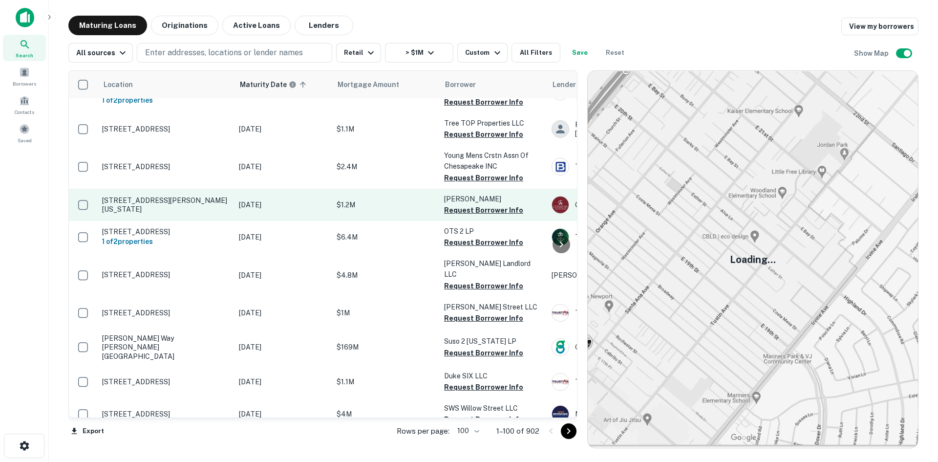
click at [185, 213] on p "[STREET_ADDRESS][PERSON_NAME][US_STATE]" at bounding box center [165, 205] width 127 height 18
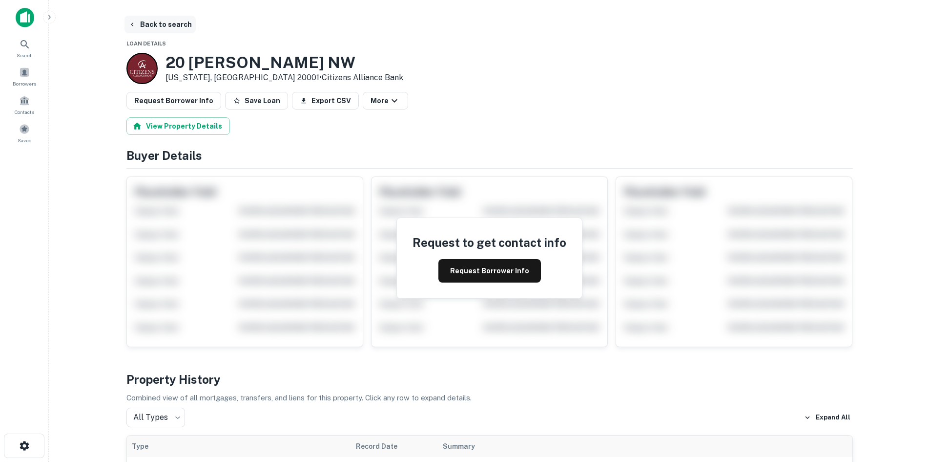
click at [156, 33] on button "Back to search" at bounding box center [160, 25] width 71 height 18
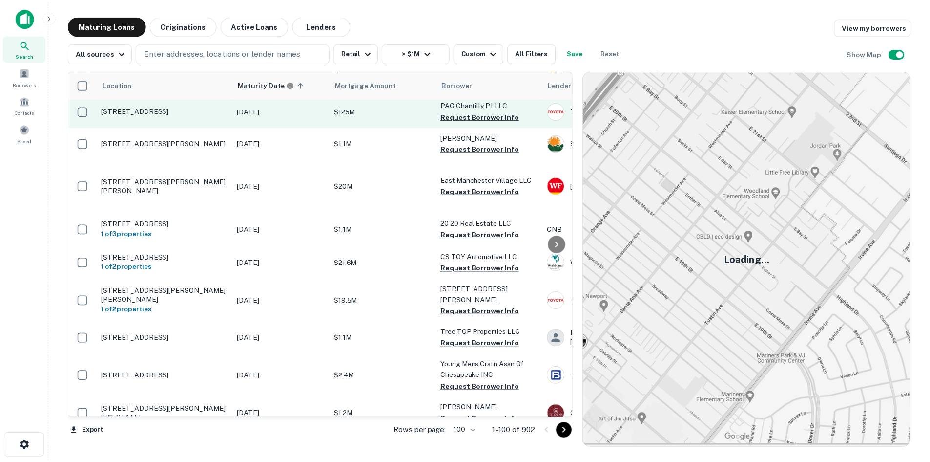
scroll to position [1660, 0]
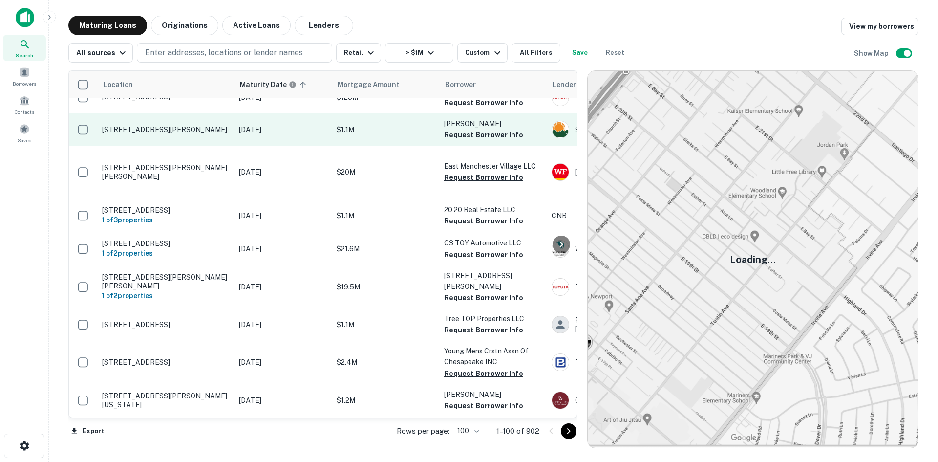
click at [204, 134] on p "[STREET_ADDRESS][PERSON_NAME]" at bounding box center [165, 129] width 127 height 9
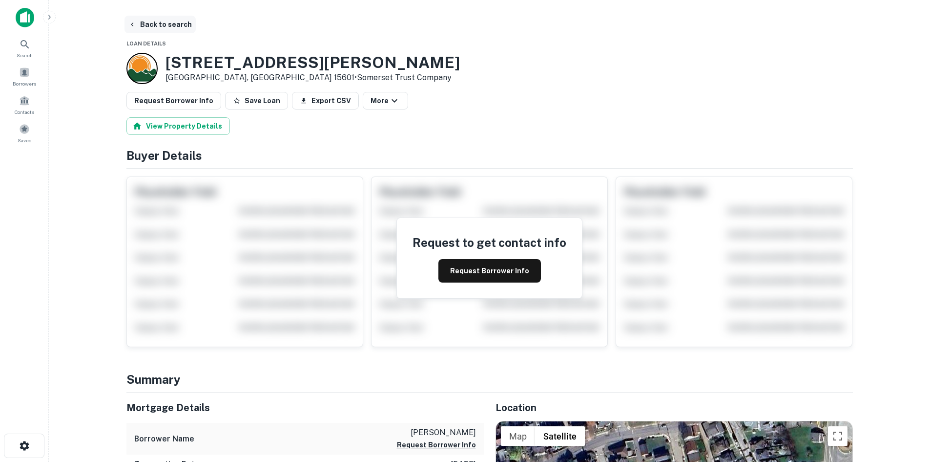
click at [166, 29] on button "Back to search" at bounding box center [160, 25] width 71 height 18
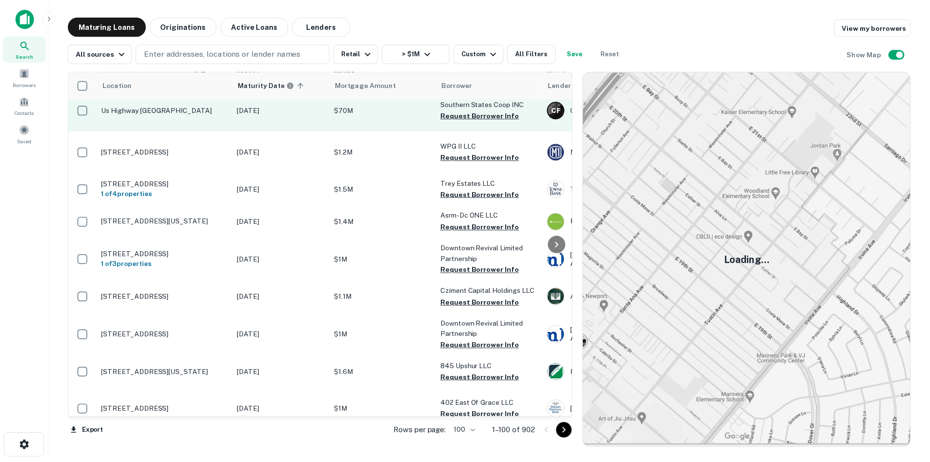
scroll to position [1096, 0]
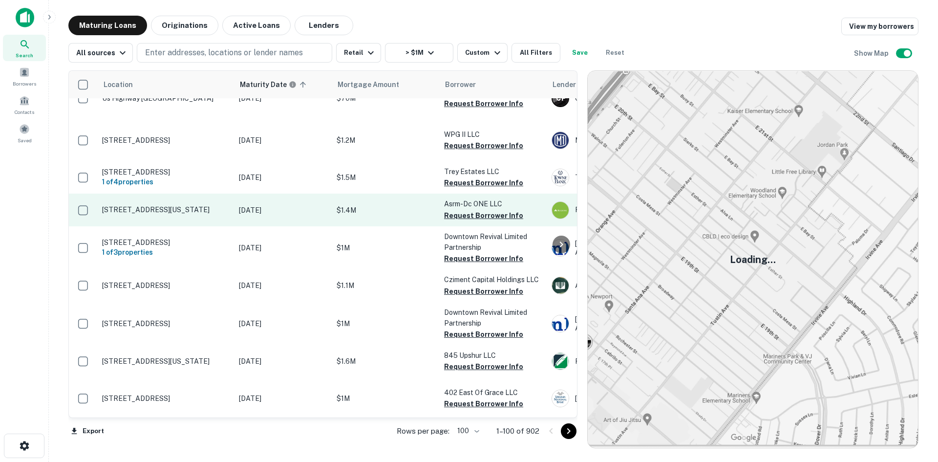
click at [208, 214] on p "726 7th St Se Washington, DC 20003" at bounding box center [165, 209] width 127 height 9
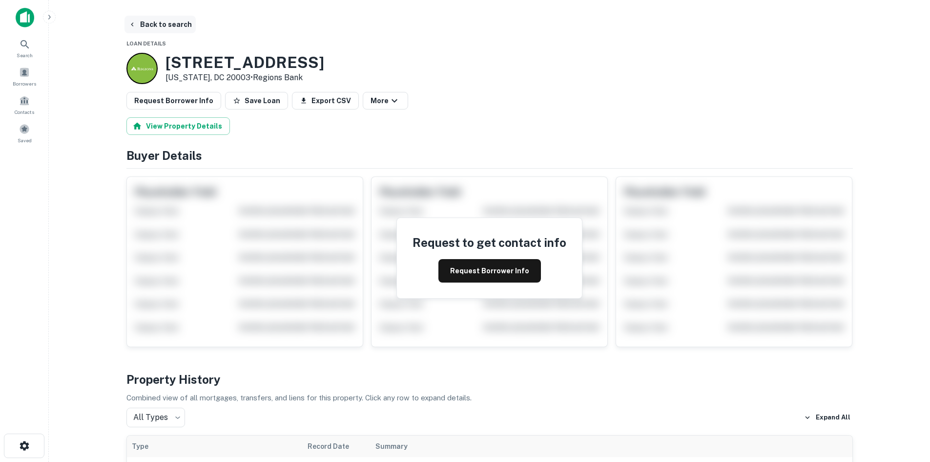
click at [175, 32] on button "Back to search" at bounding box center [160, 25] width 71 height 18
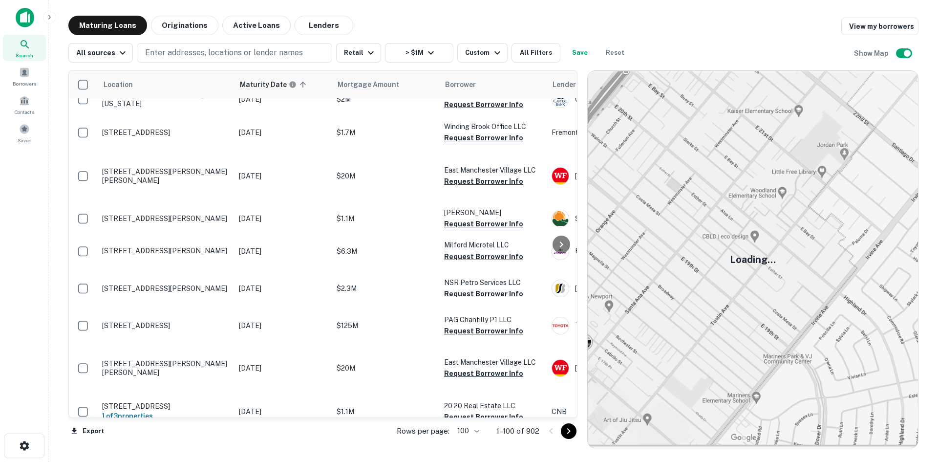
scroll to position [1465, 0]
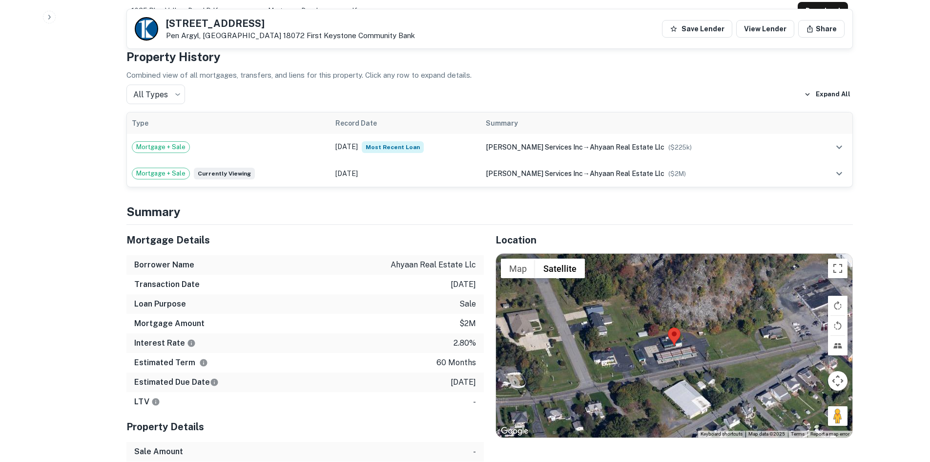
scroll to position [733, 0]
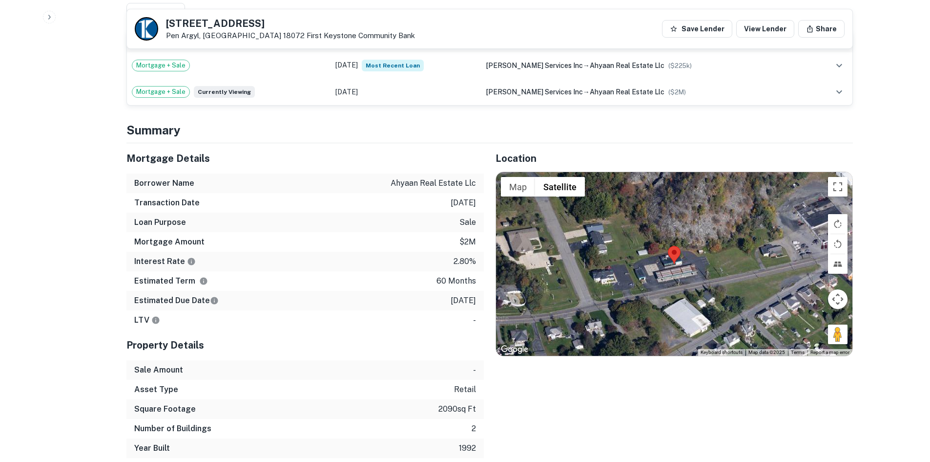
drag, startPoint x: 810, startPoint y: 329, endPoint x: 810, endPoint y: 335, distance: 5.9
click at [810, 335] on div at bounding box center [674, 264] width 357 height 184
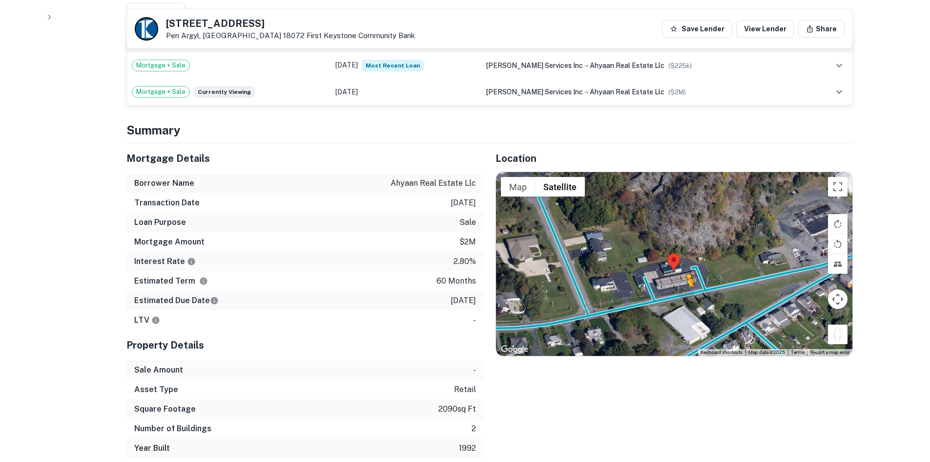
drag, startPoint x: 838, startPoint y: 336, endPoint x: 687, endPoint y: 297, distance: 156.4
click at [687, 297] on div "To activate drag with keyboard, press Alt + Enter. Once in keyboard drag state,…" at bounding box center [674, 264] width 357 height 184
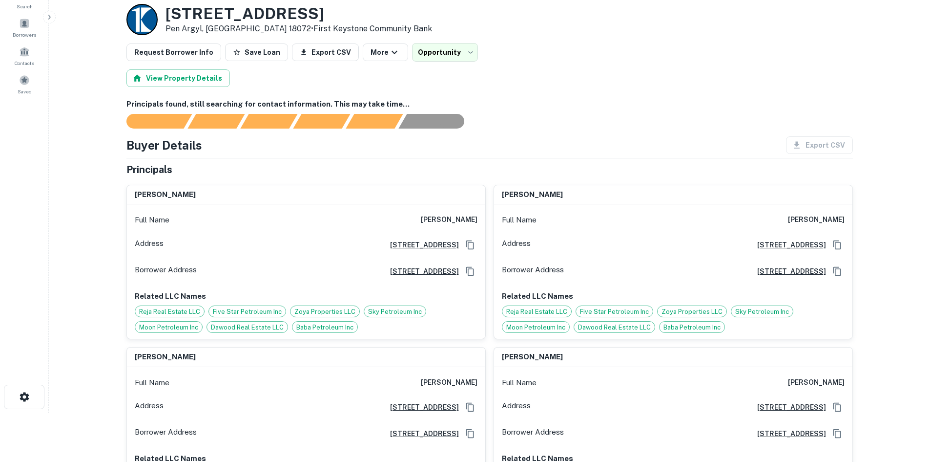
scroll to position [0, 0]
